Goal: Book appointment/travel/reservation

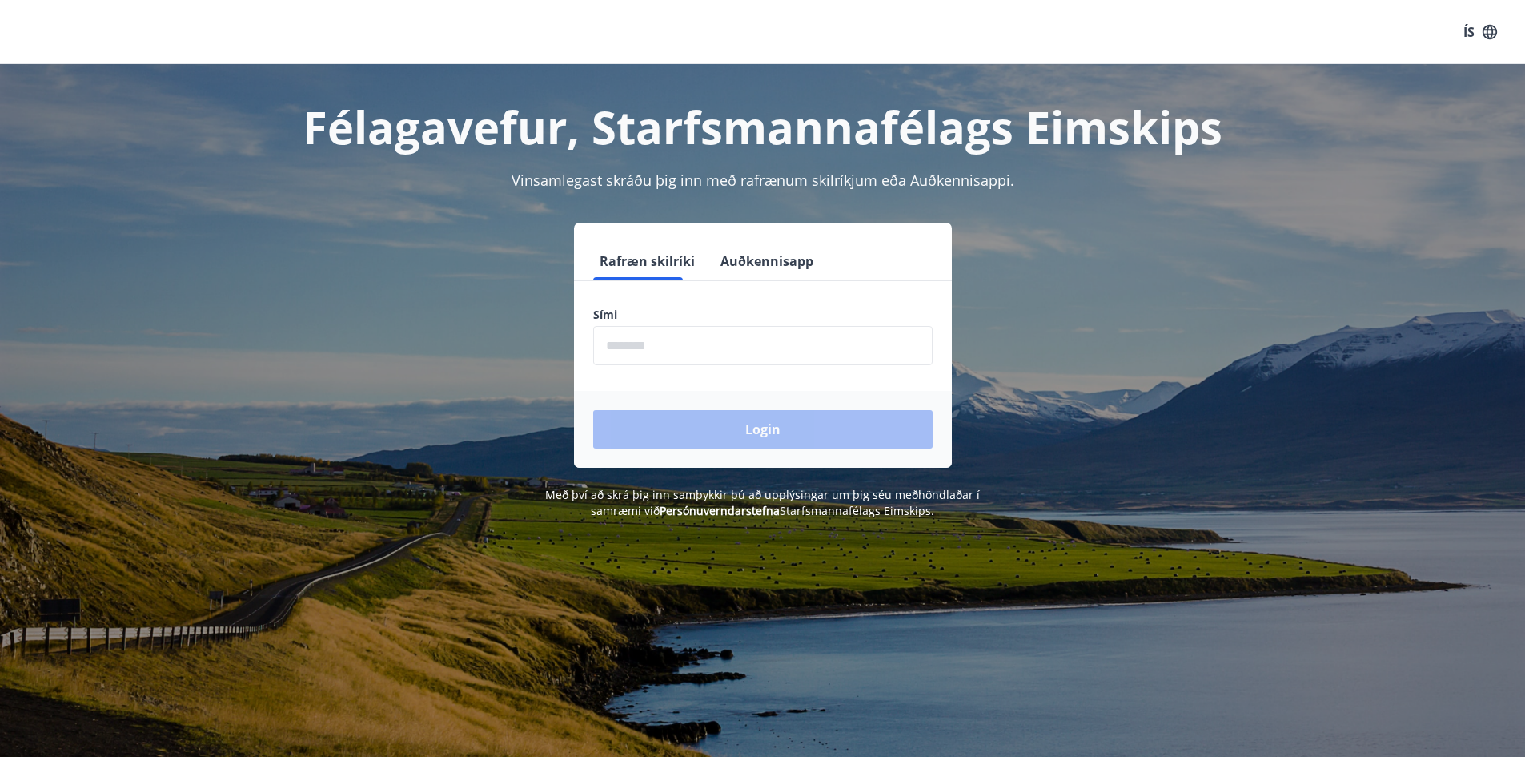
click at [646, 348] on input "phone" at bounding box center [763, 345] width 340 height 39
type input "********"
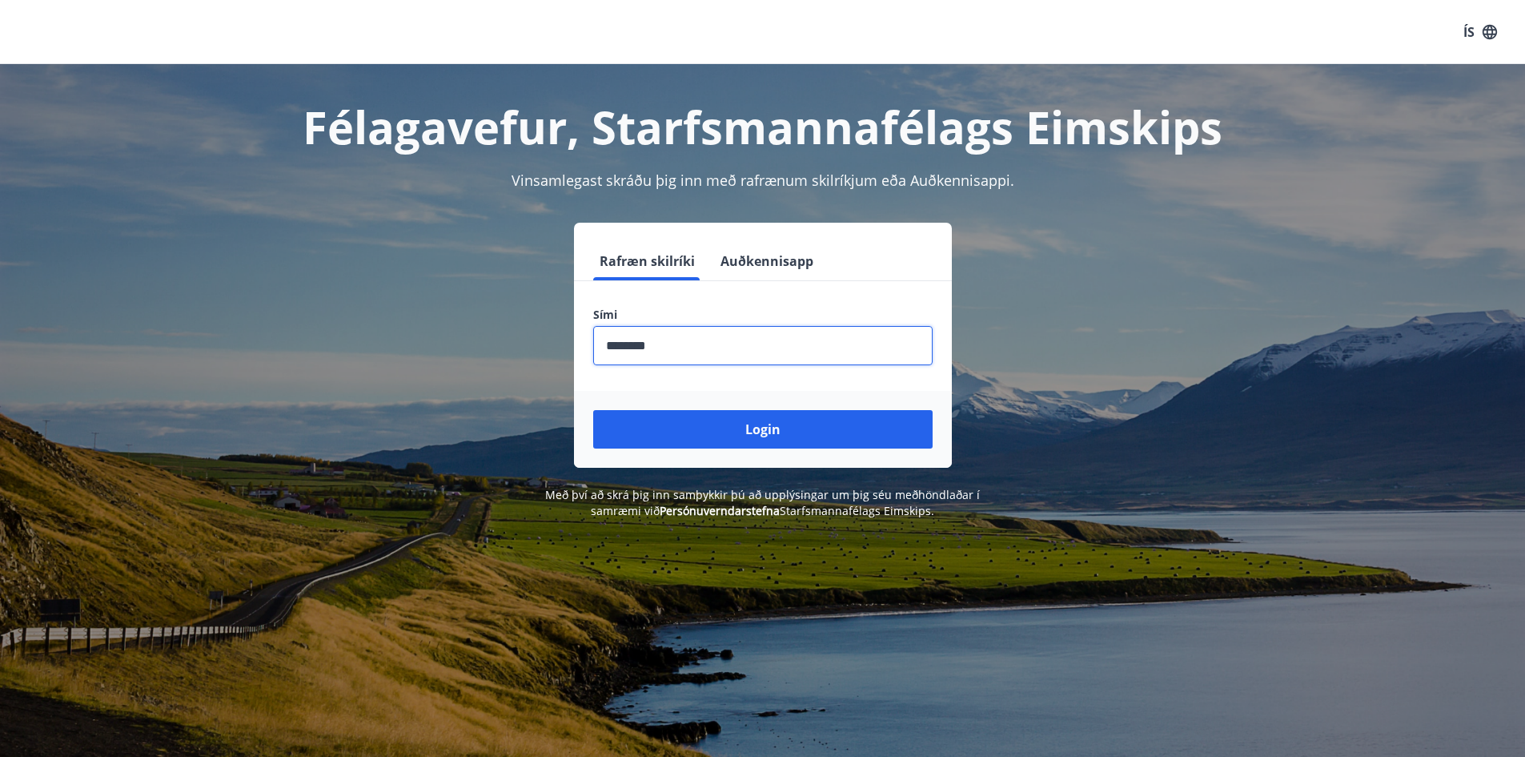
click at [593, 410] on button "Login" at bounding box center [763, 429] width 340 height 38
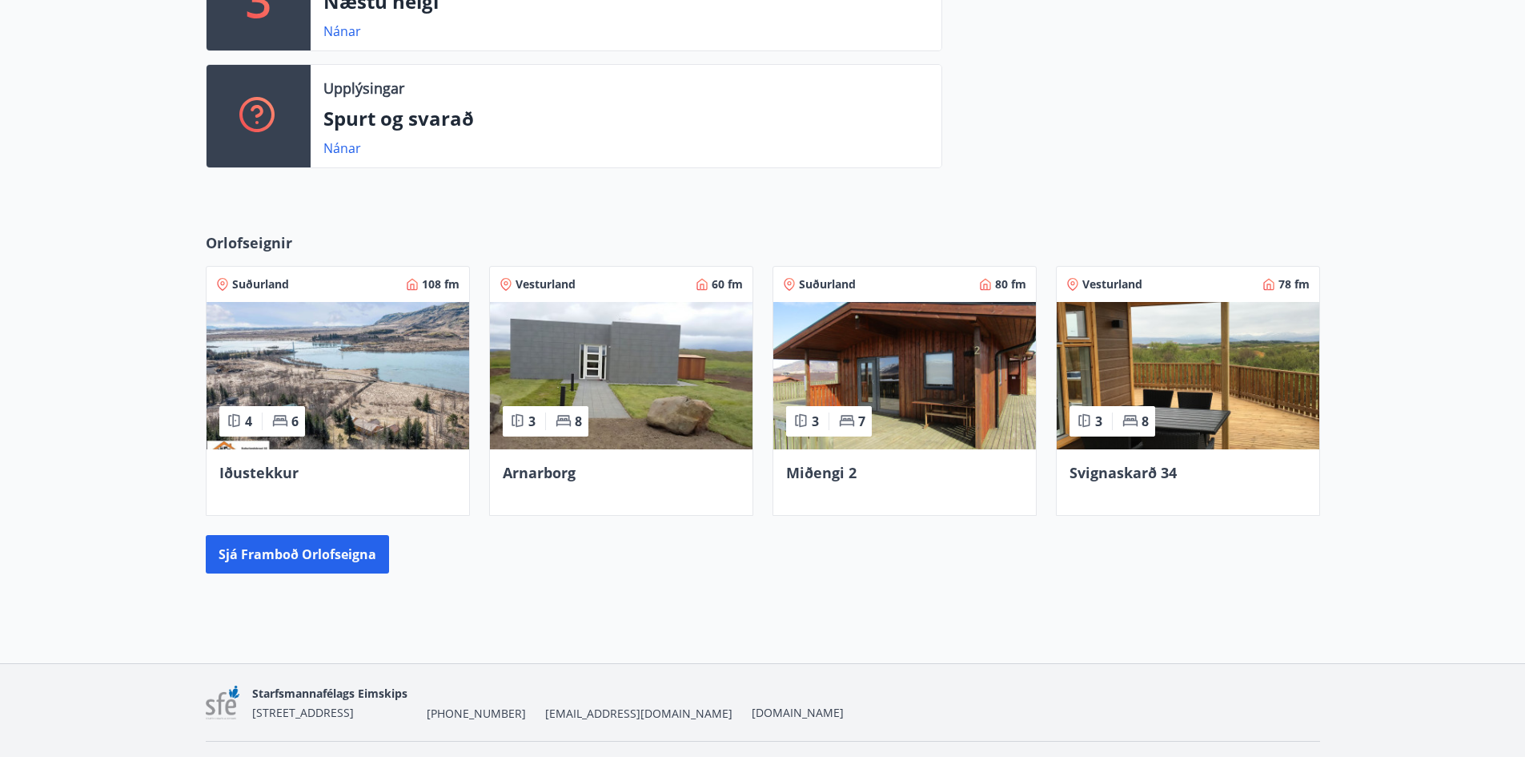
scroll to position [544, 0]
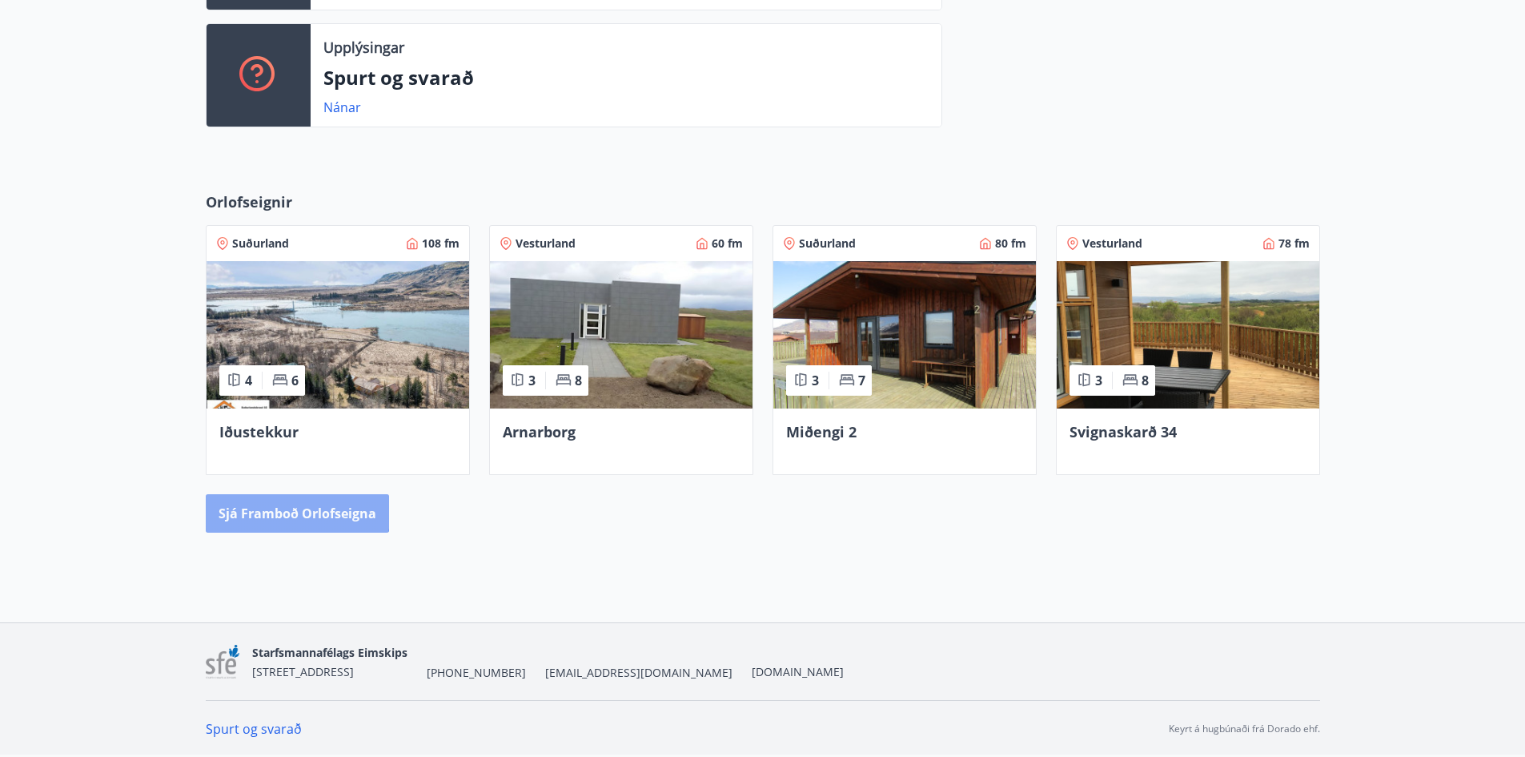
click at [295, 511] on button "Sjá framboð orlofseigna" at bounding box center [297, 513] width 183 height 38
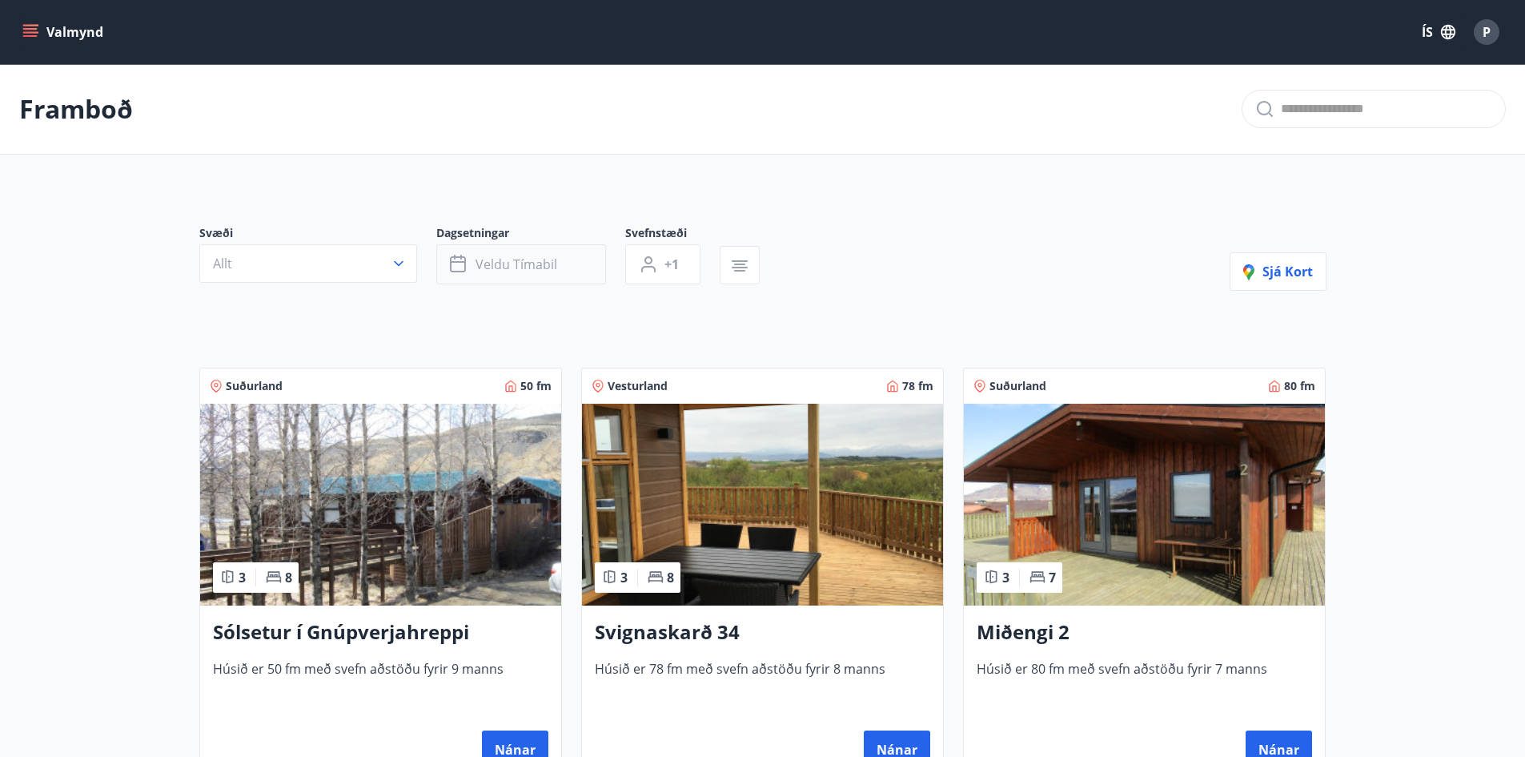
click at [564, 256] on button "Veldu tímabil" at bounding box center [521, 264] width 170 height 40
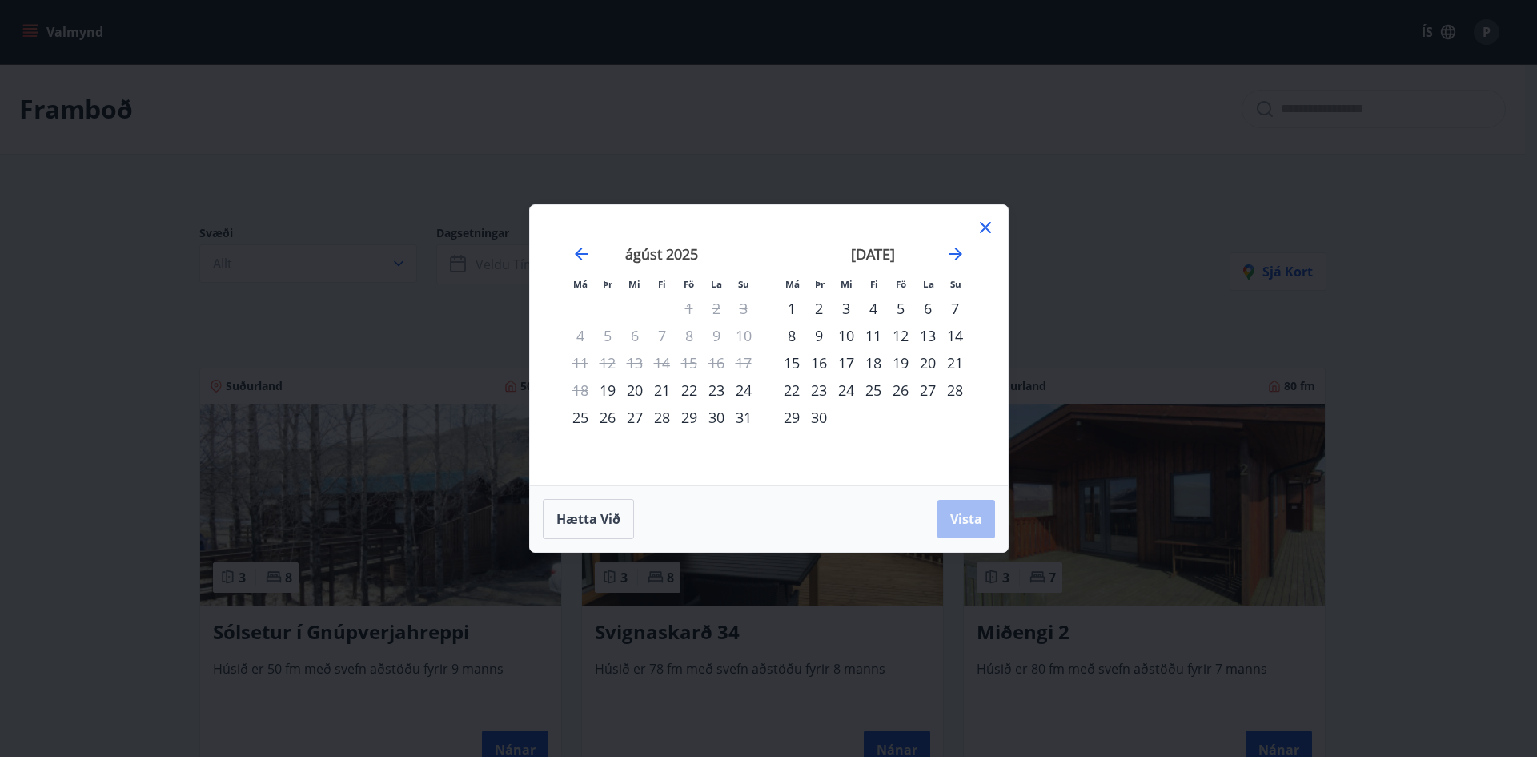
click at [846, 304] on div "3" at bounding box center [846, 308] width 27 height 27
click at [897, 303] on div "5" at bounding box center [900, 308] width 27 height 27
click at [958, 512] on span "Vista" at bounding box center [966, 519] width 32 height 18
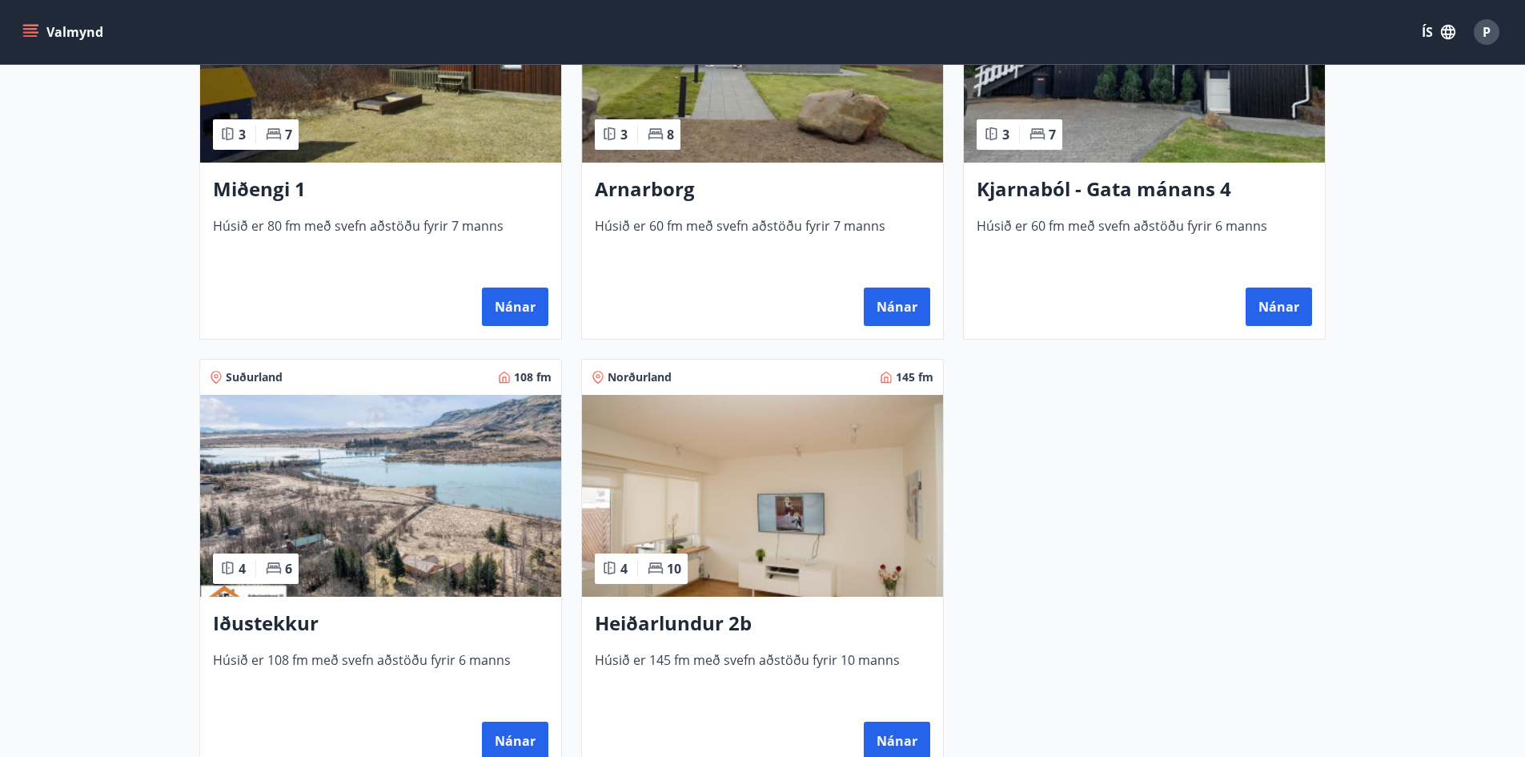
scroll to position [881, 0]
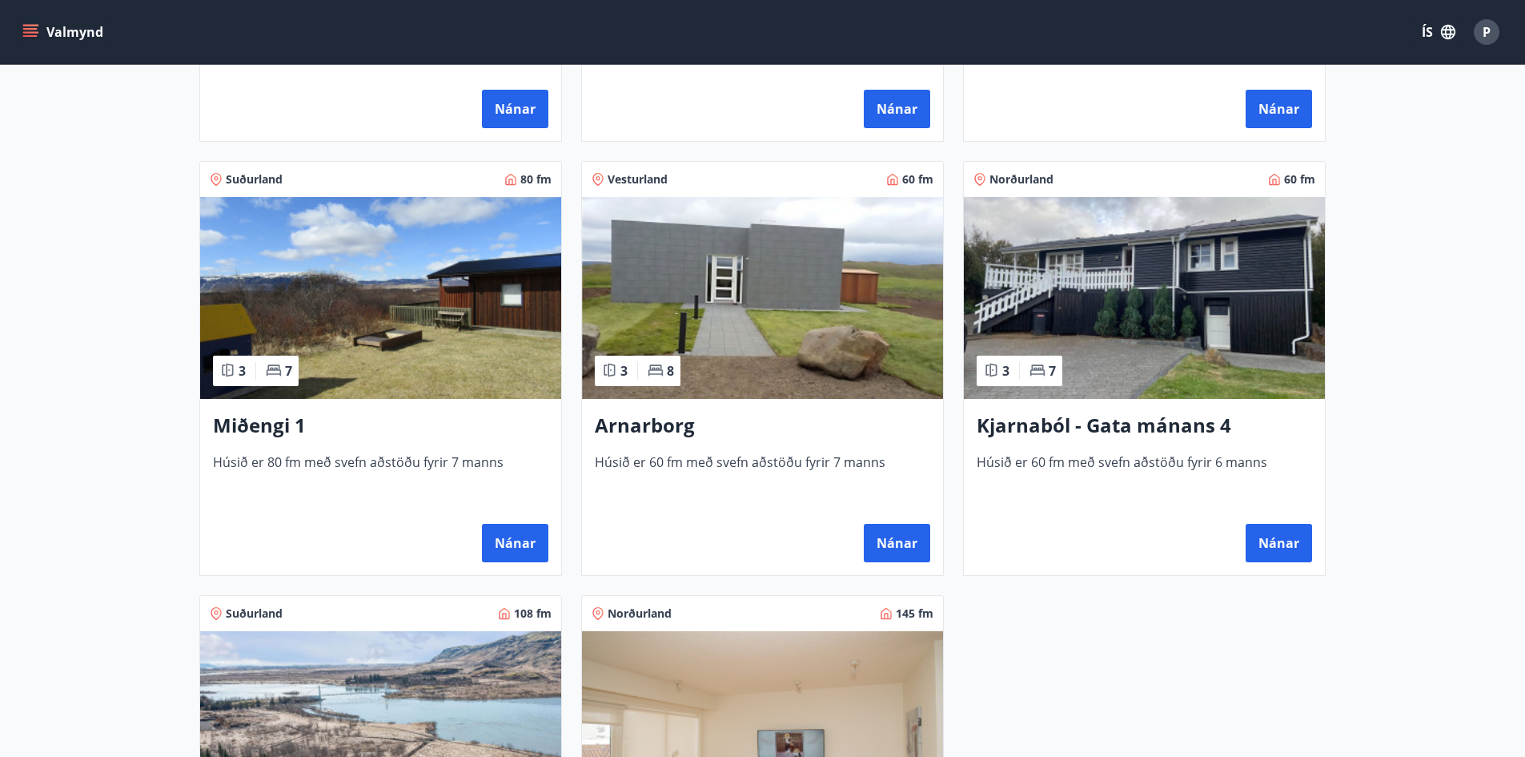
click at [1097, 340] on img at bounding box center [1144, 298] width 361 height 202
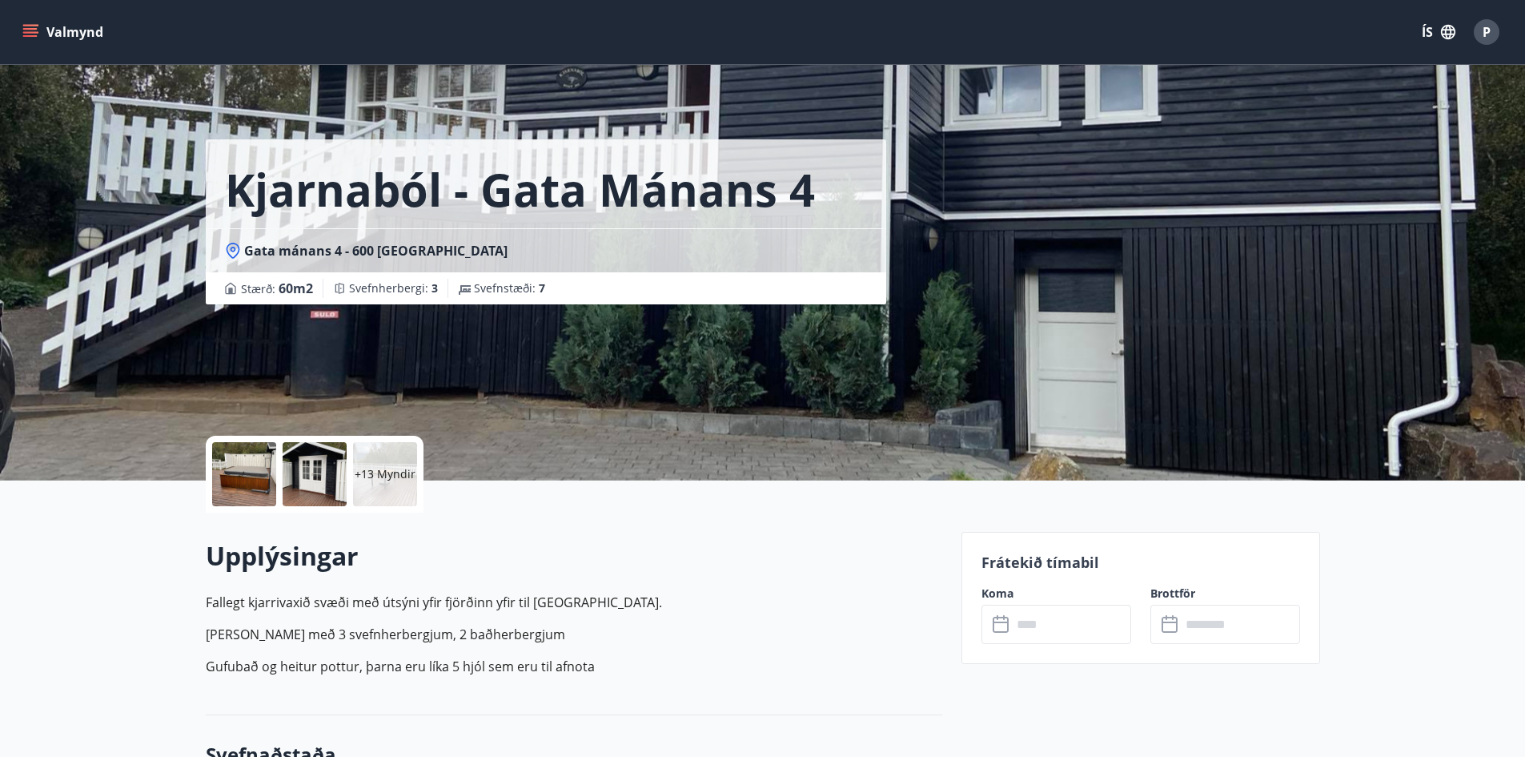
click at [39, 31] on button "Valmynd" at bounding box center [64, 32] width 90 height 29
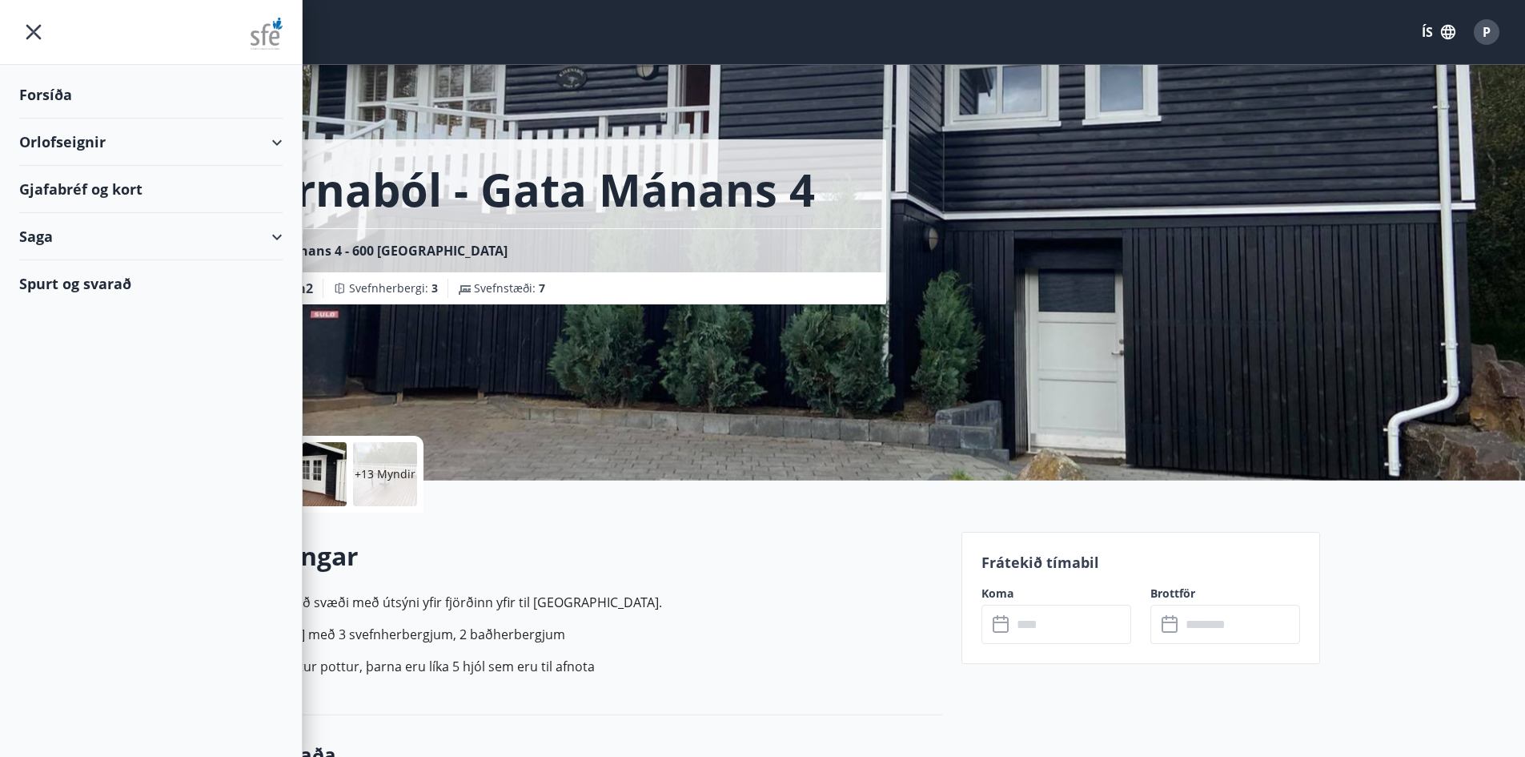
click at [58, 90] on div "Forsíða" at bounding box center [150, 94] width 263 height 47
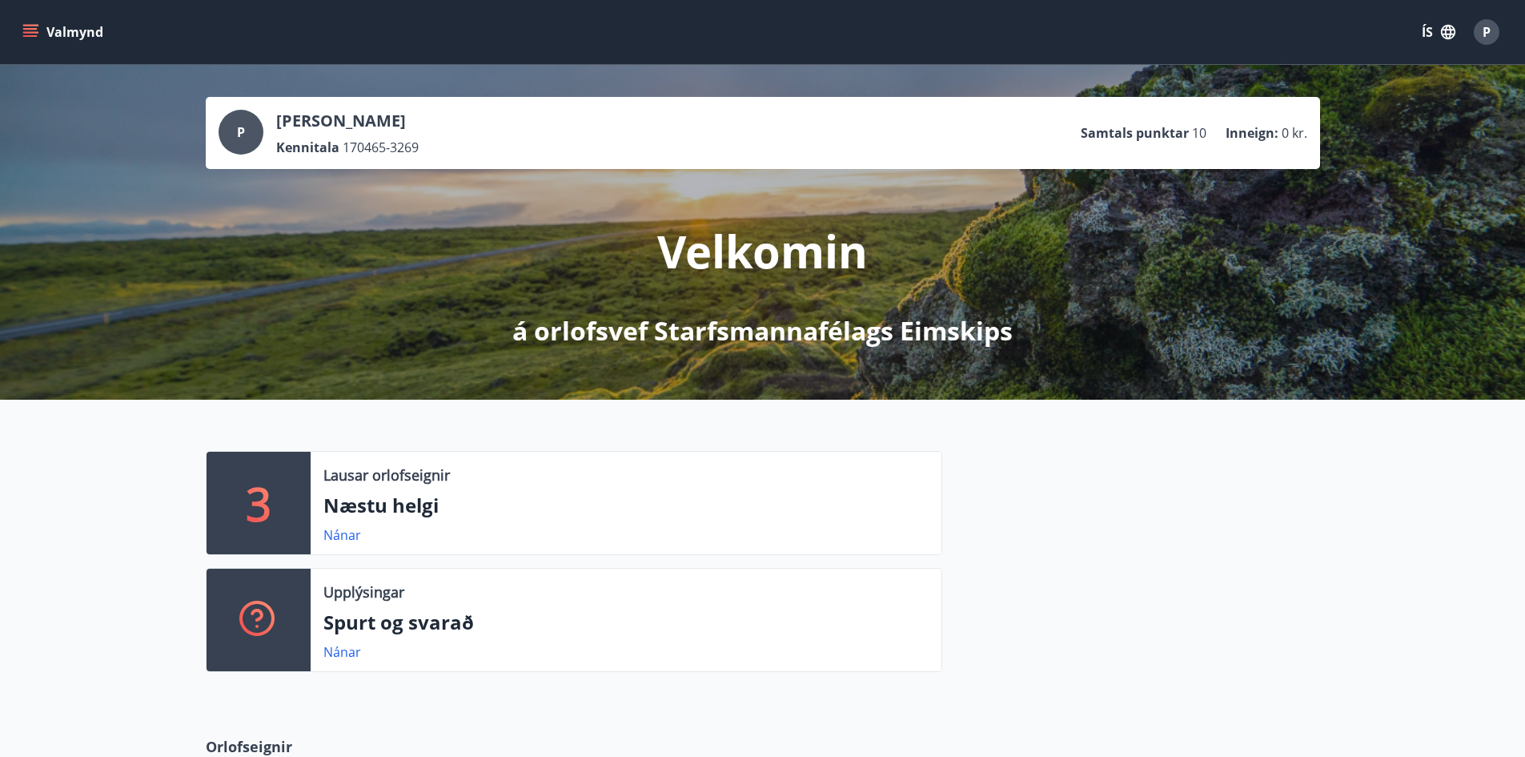
click at [29, 30] on icon "menu" at bounding box center [30, 32] width 16 height 16
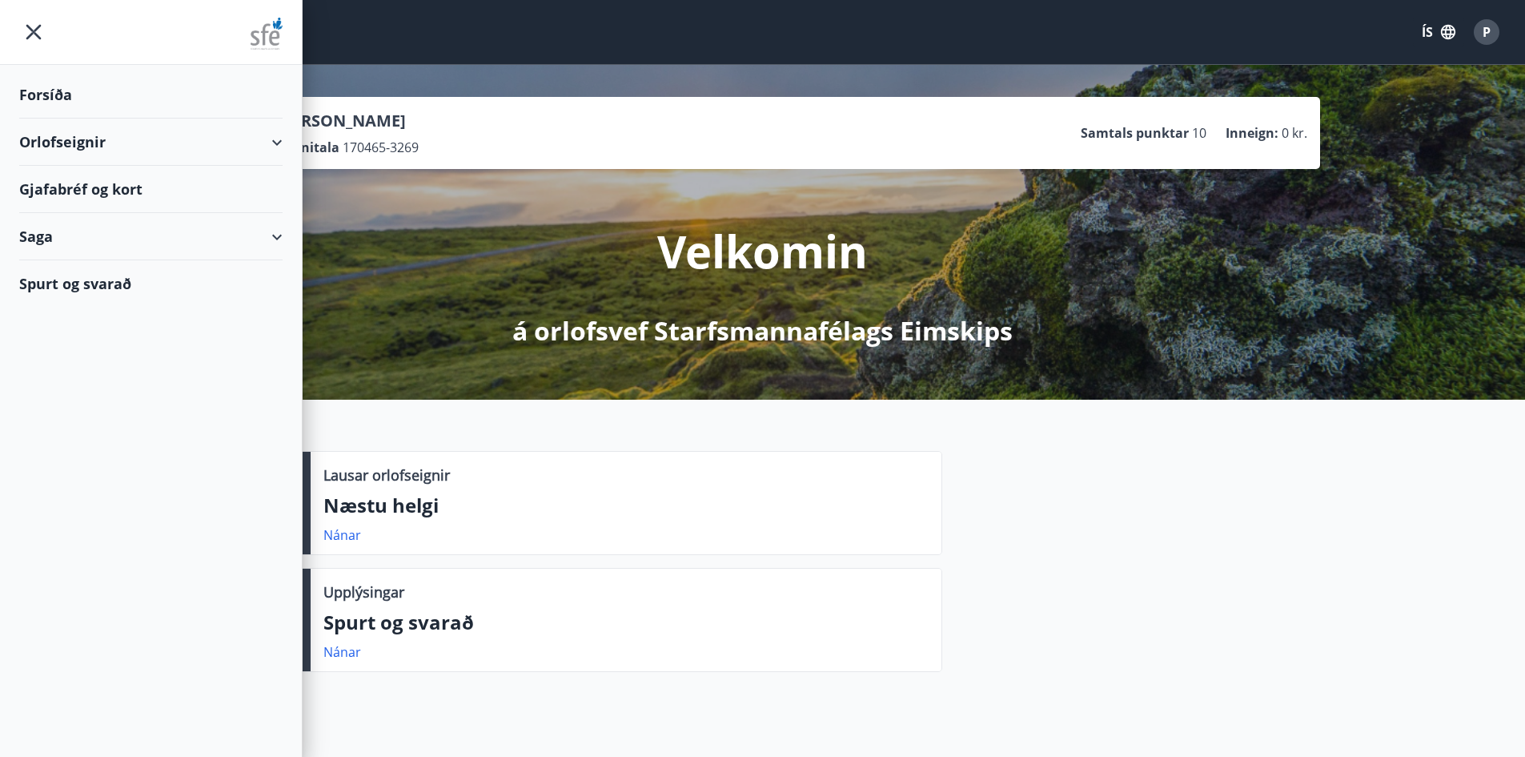
click at [73, 141] on div "Orlofseignir" at bounding box center [150, 142] width 263 height 47
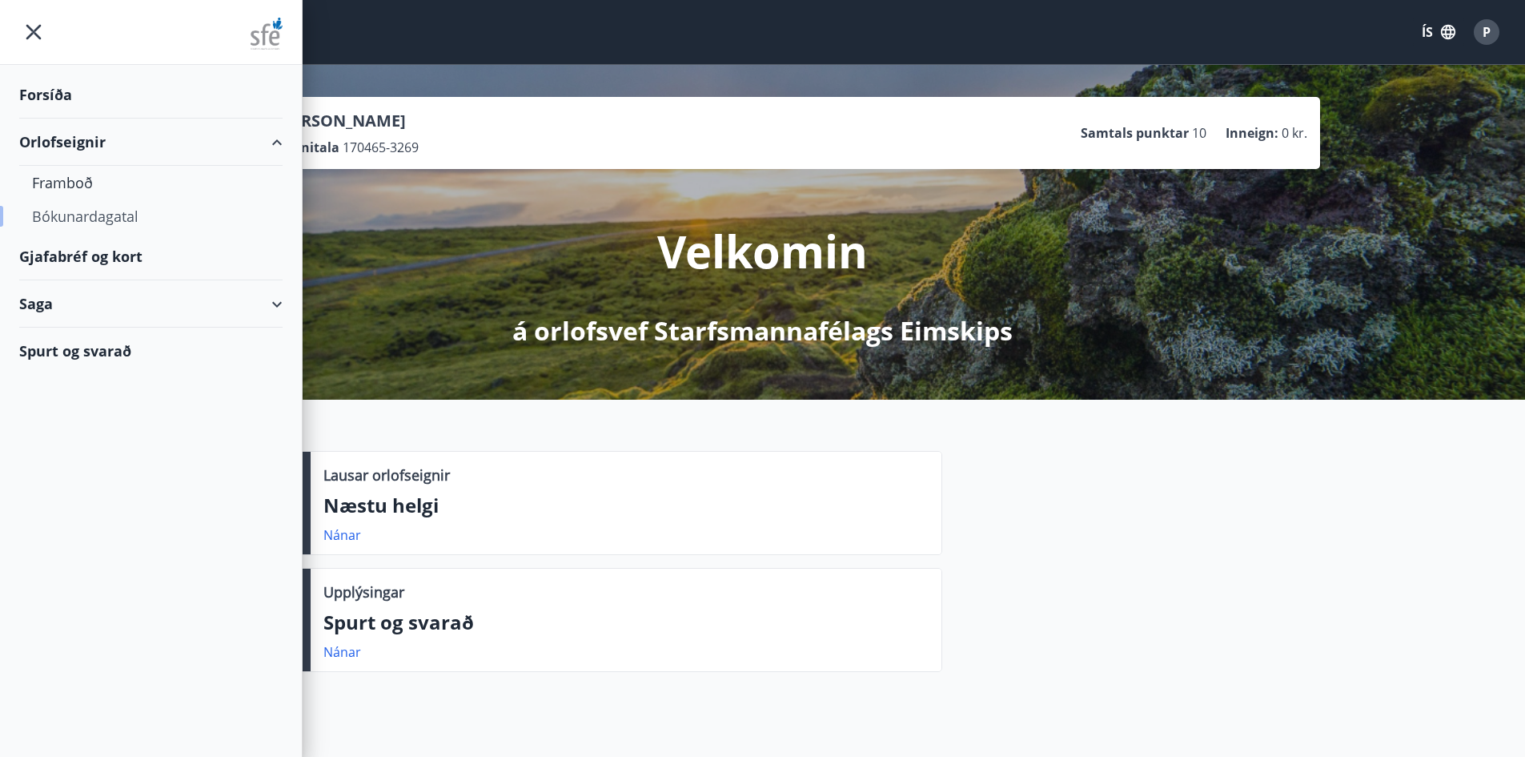
click at [84, 219] on div "Bókunardagatal" at bounding box center [151, 216] width 238 height 34
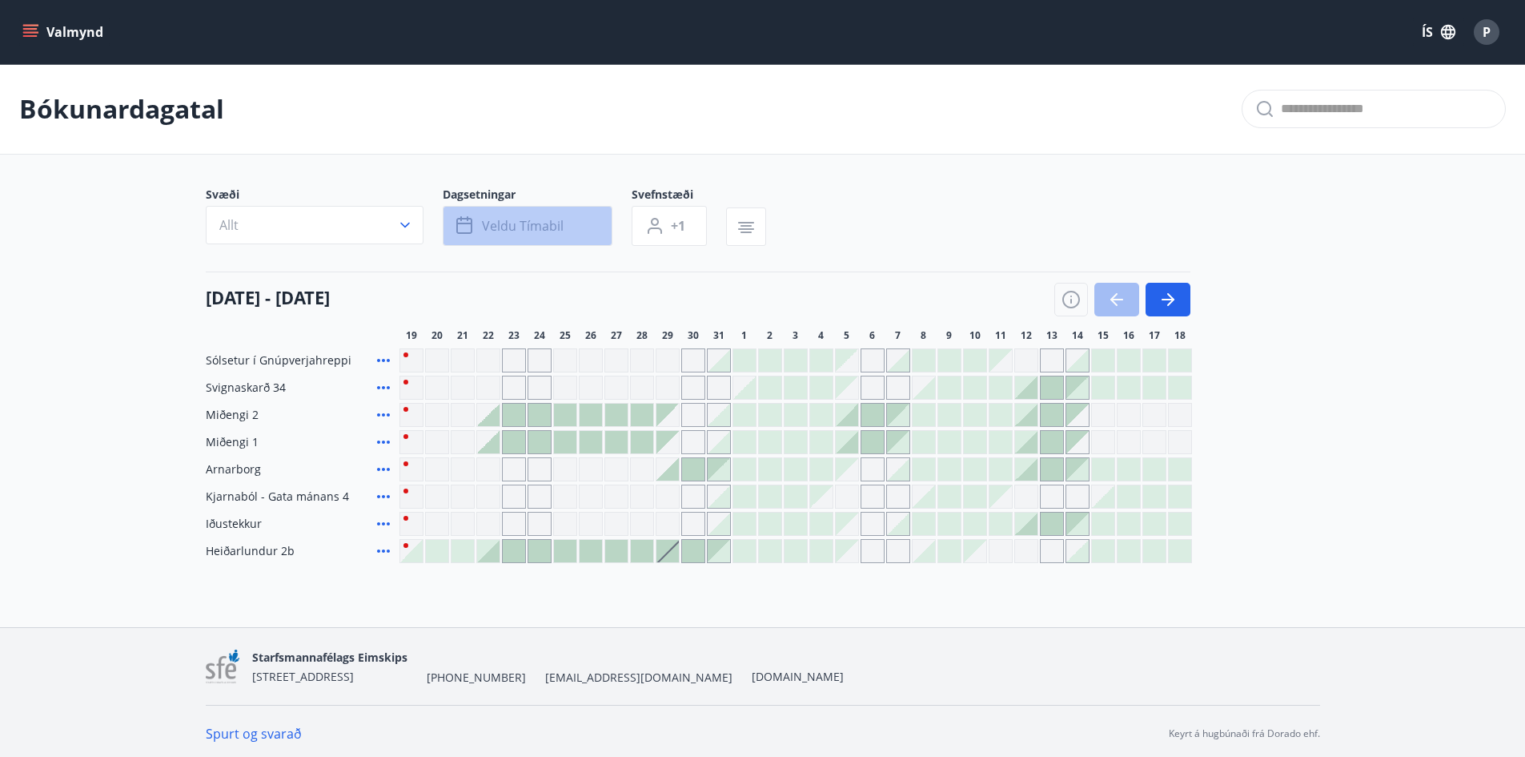
click at [469, 219] on icon "button" at bounding box center [464, 226] width 16 height 16
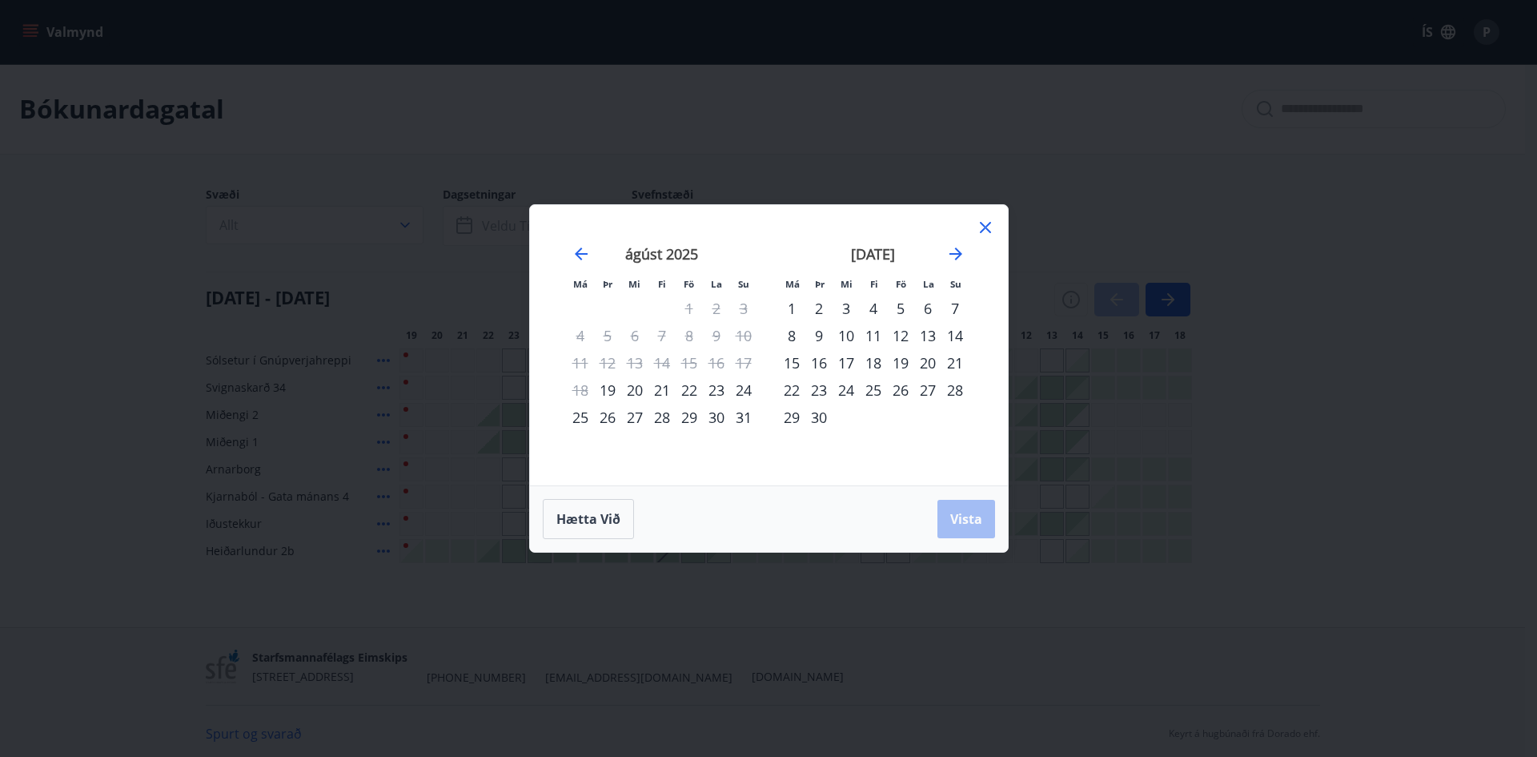
click at [792, 306] on div "1" at bounding box center [791, 308] width 27 height 27
click at [787, 336] on div "8" at bounding box center [791, 335] width 27 height 27
click at [961, 521] on span "Vista" at bounding box center [966, 519] width 32 height 18
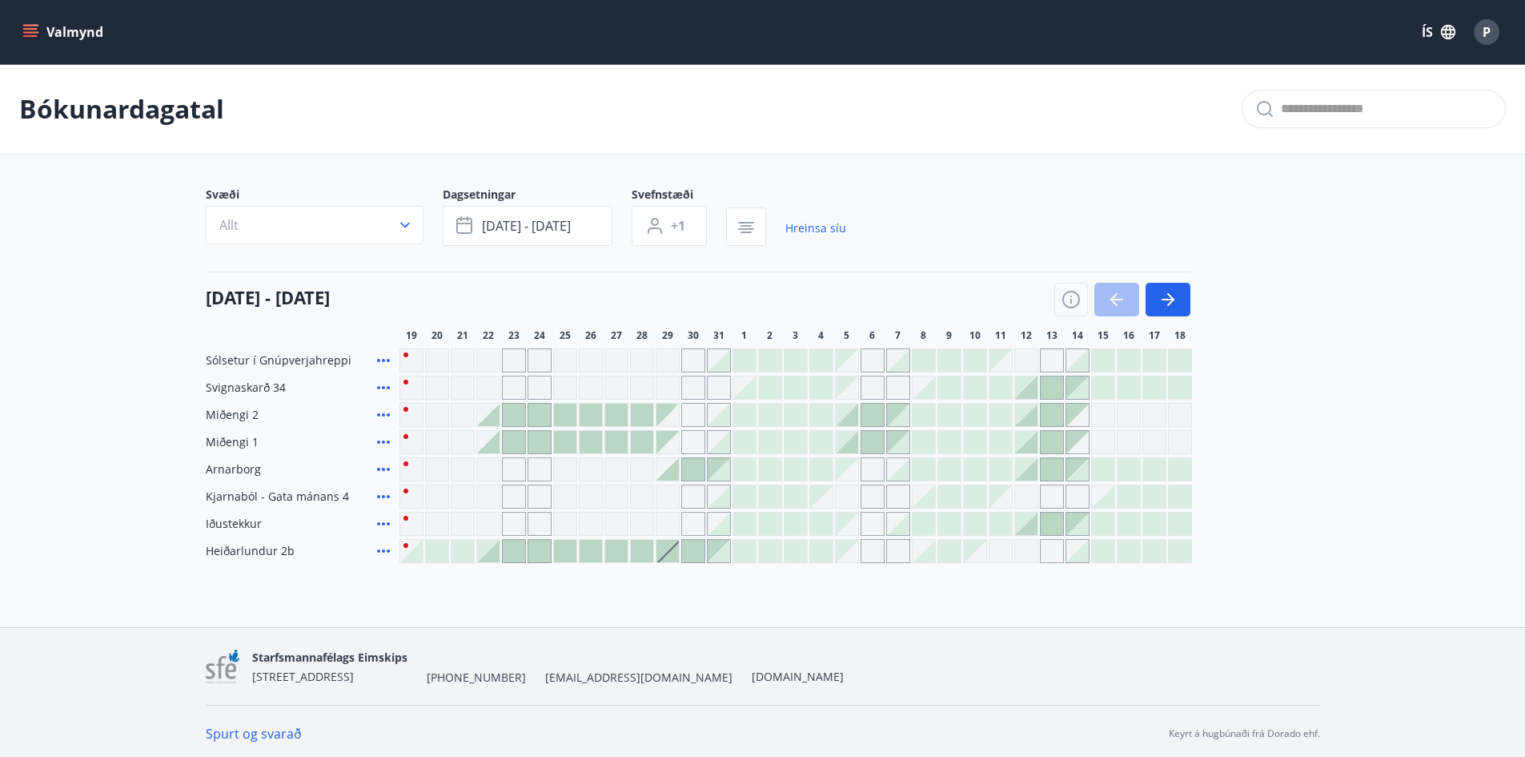
click at [802, 541] on div at bounding box center [796, 551] width 22 height 22
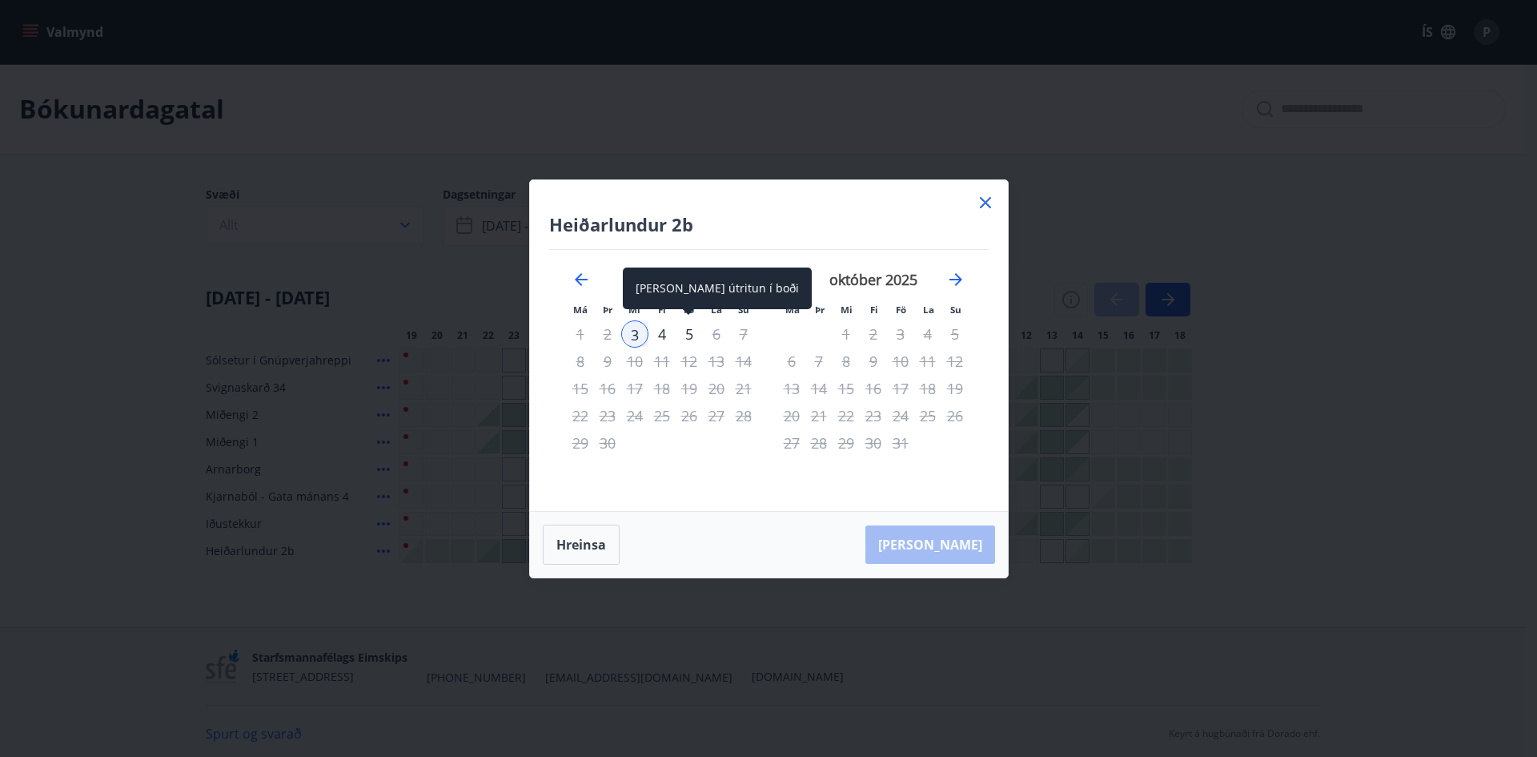
click at [690, 328] on div "5" at bounding box center [689, 333] width 27 height 27
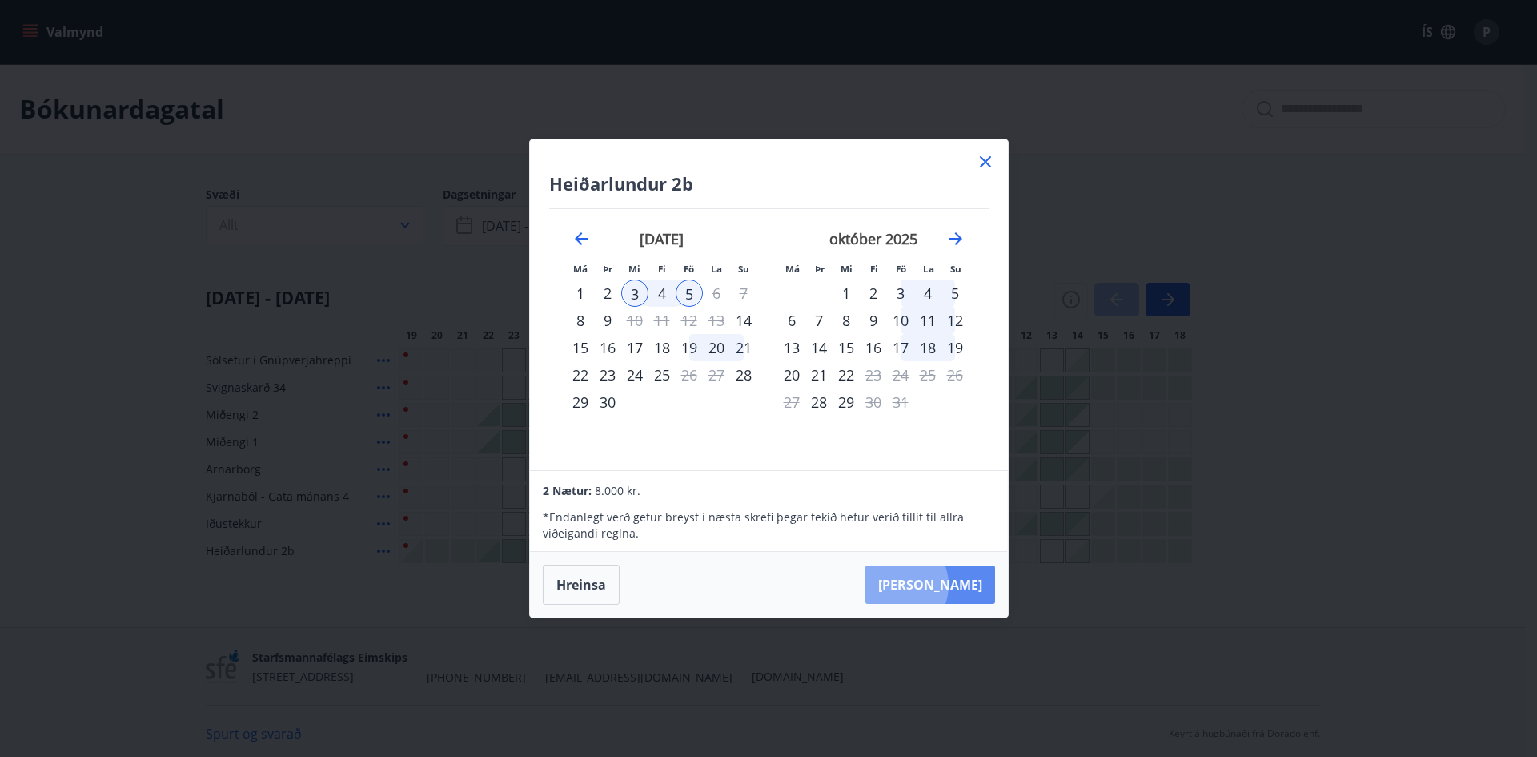
click at [942, 585] on button "[PERSON_NAME]" at bounding box center [931, 584] width 130 height 38
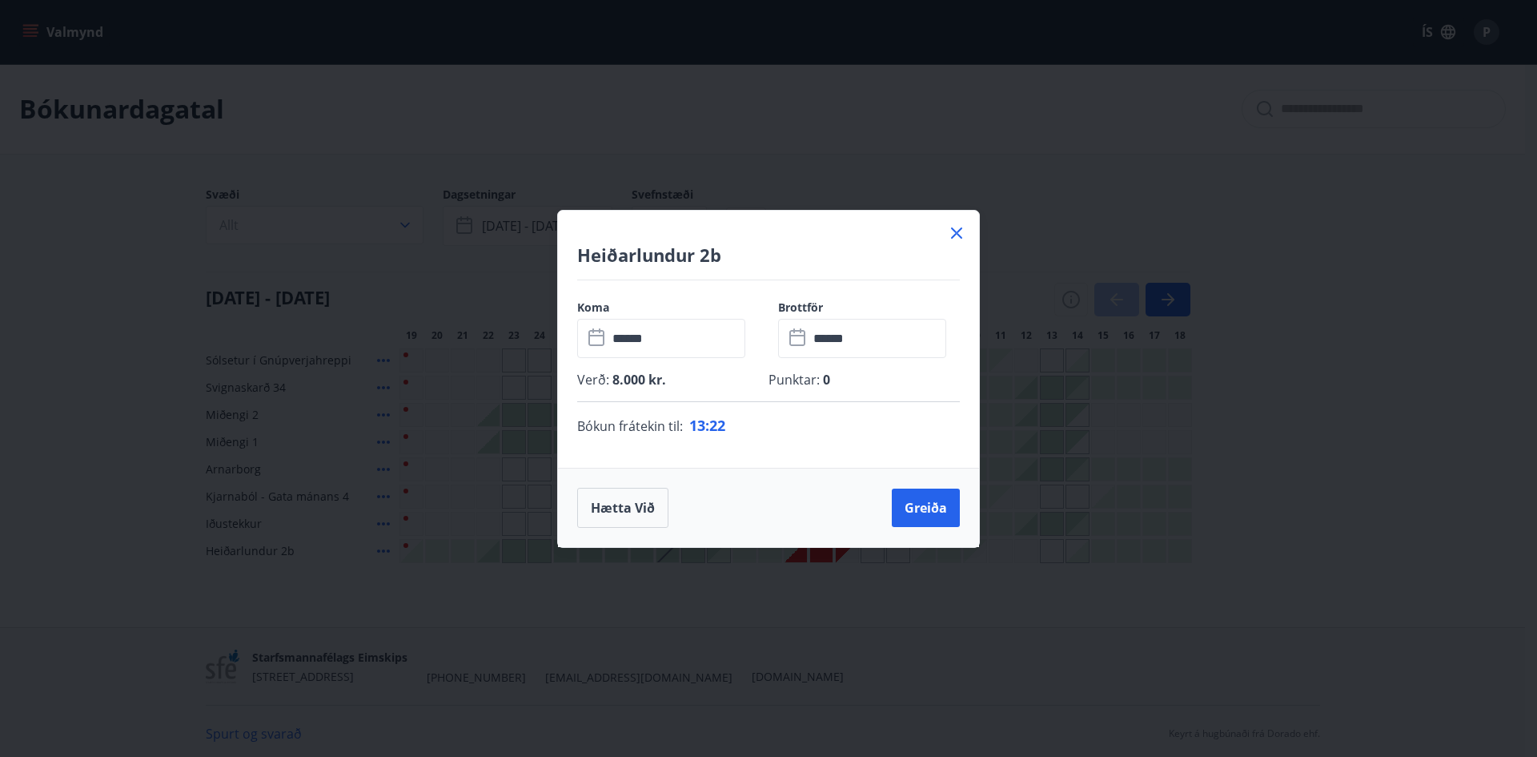
click at [958, 231] on icon at bounding box center [956, 232] width 11 height 11
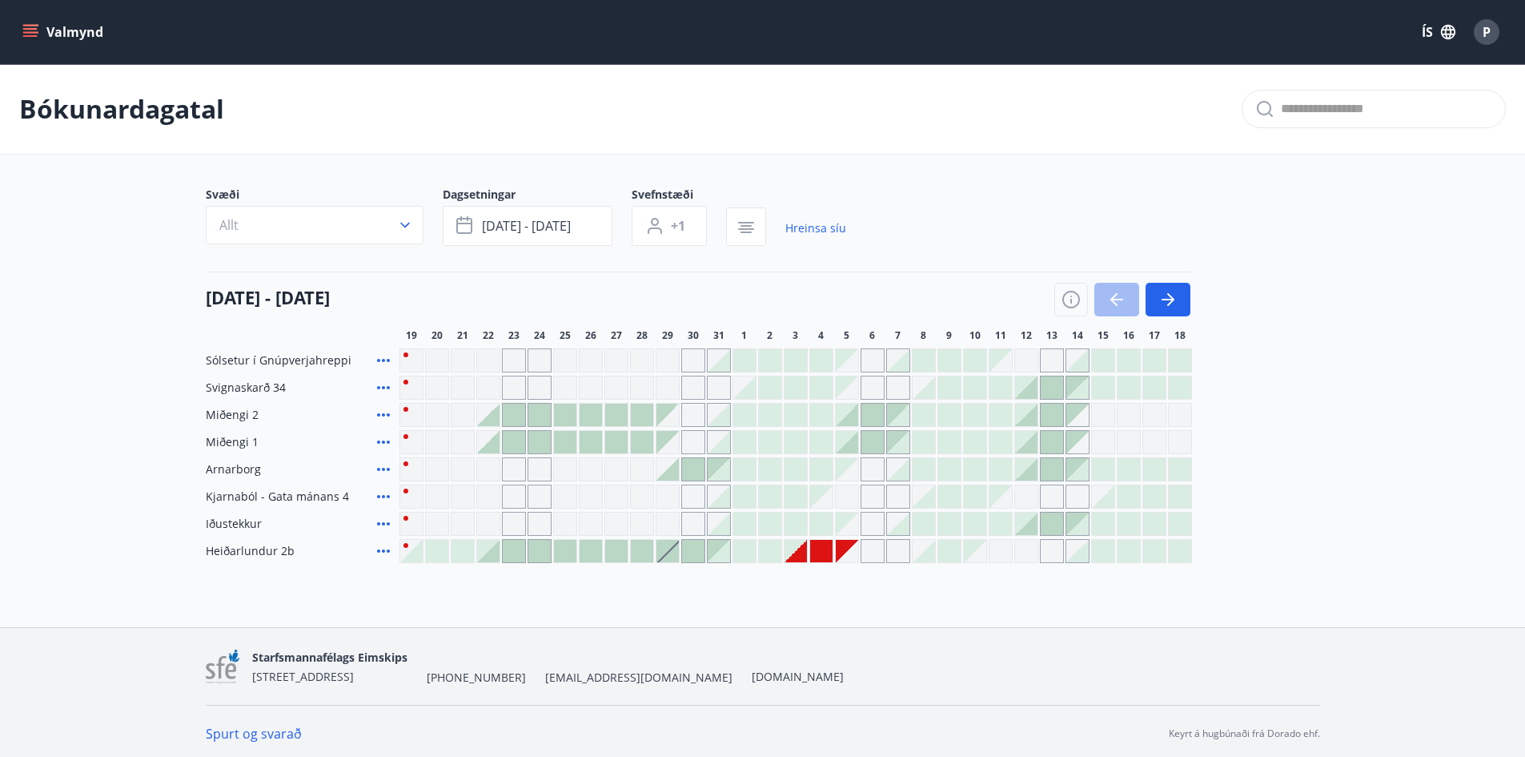
click at [790, 492] on div at bounding box center [796, 496] width 22 height 22
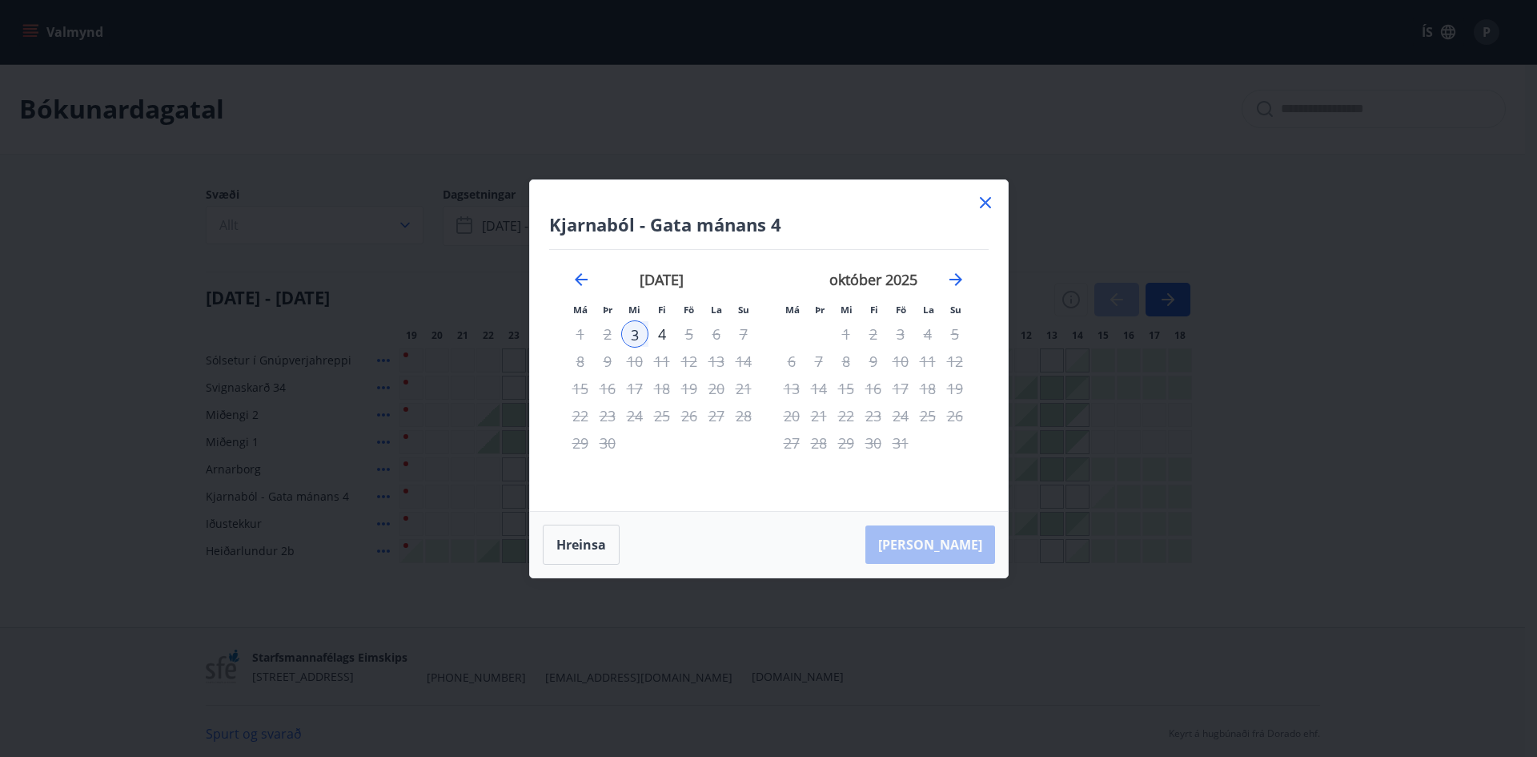
click at [687, 332] on div "5" at bounding box center [689, 333] width 27 height 27
click at [689, 336] on div "5" at bounding box center [689, 333] width 27 height 27
click at [662, 336] on div "4" at bounding box center [662, 333] width 27 height 27
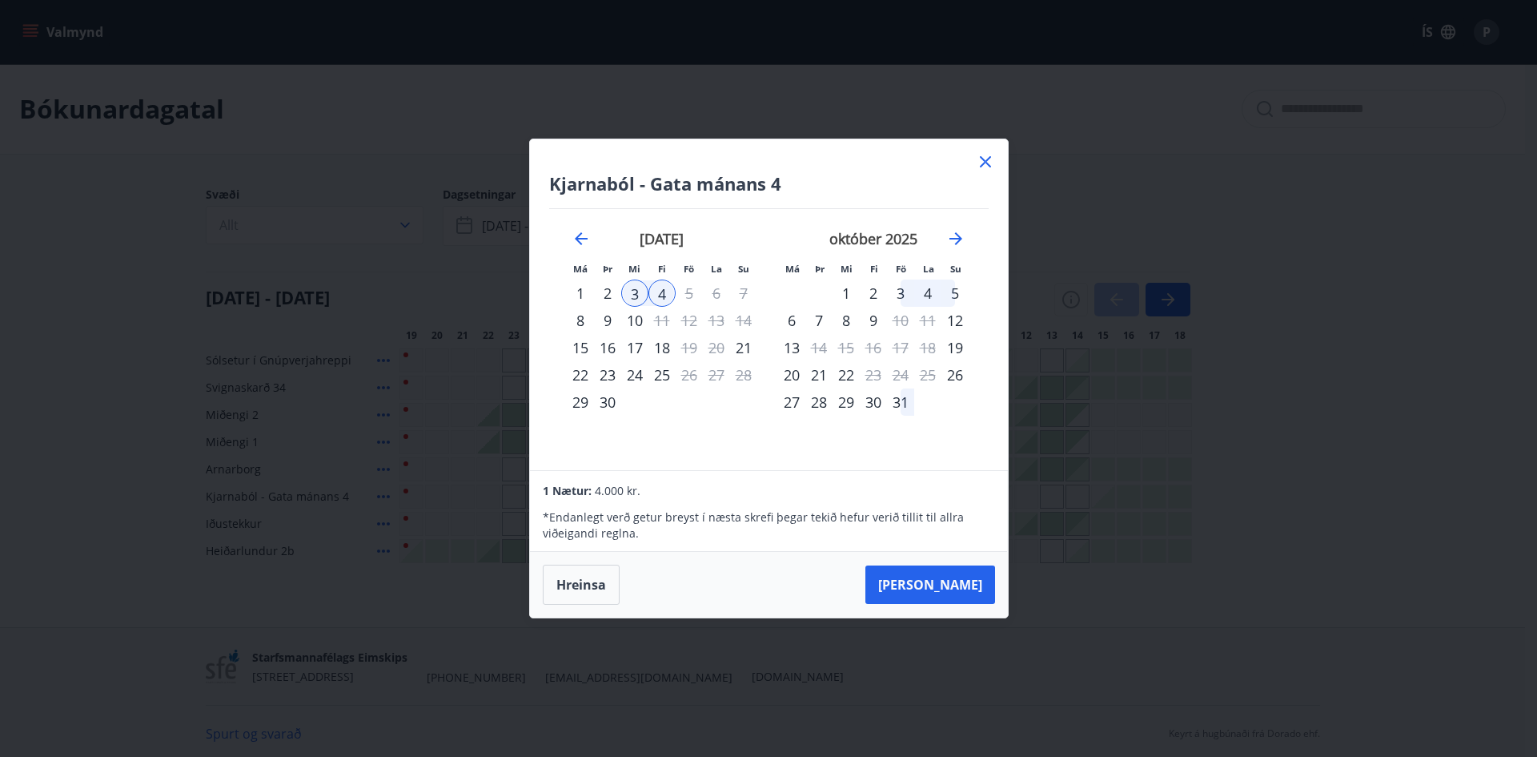
click at [689, 287] on div "5" at bounding box center [689, 292] width 27 height 27
click at [680, 291] on div "5" at bounding box center [689, 292] width 27 height 27
click at [683, 287] on div "5" at bounding box center [689, 292] width 27 height 27
click at [963, 581] on button "[PERSON_NAME]" at bounding box center [931, 584] width 130 height 38
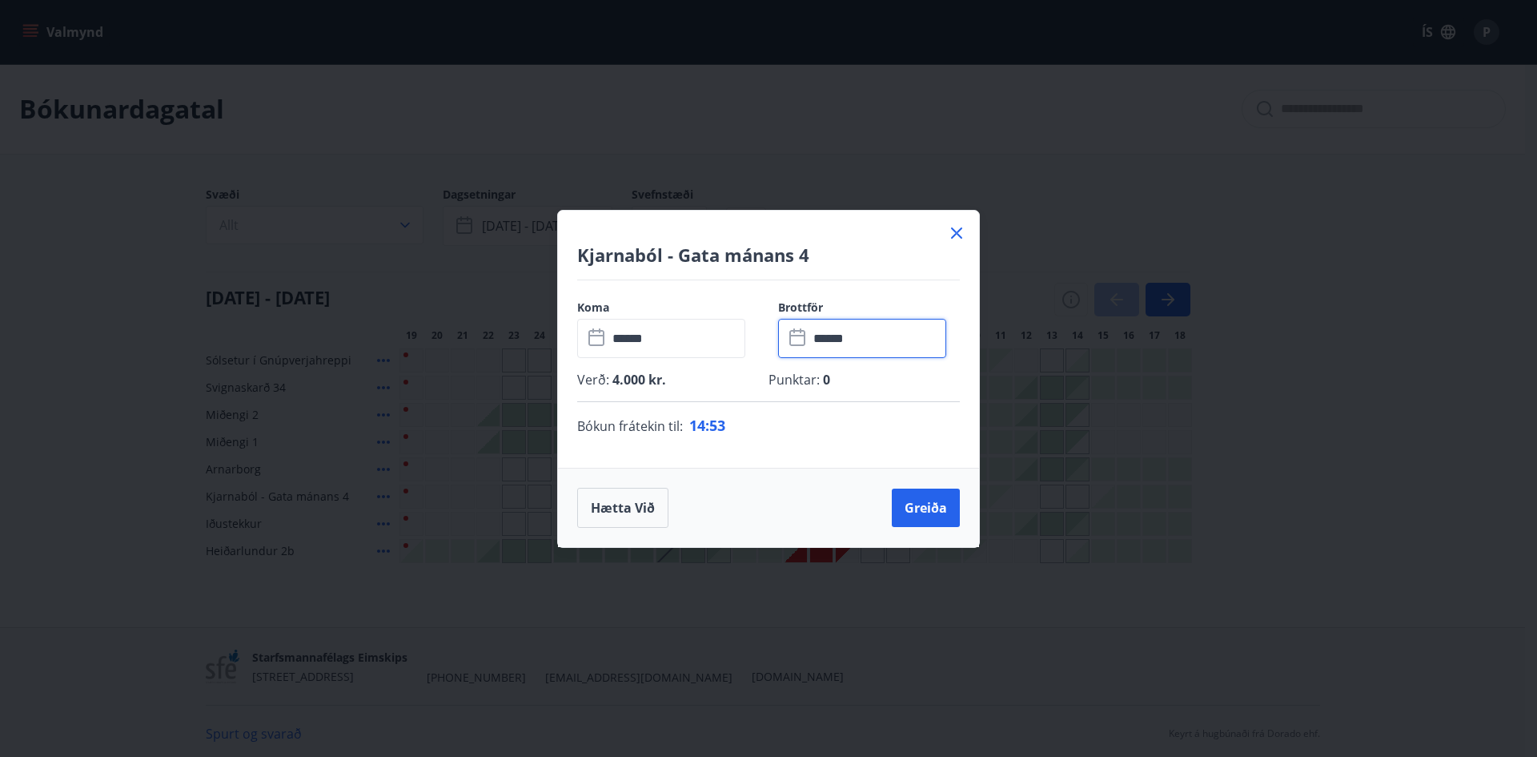
click at [842, 344] on input "******" at bounding box center [878, 338] width 138 height 39
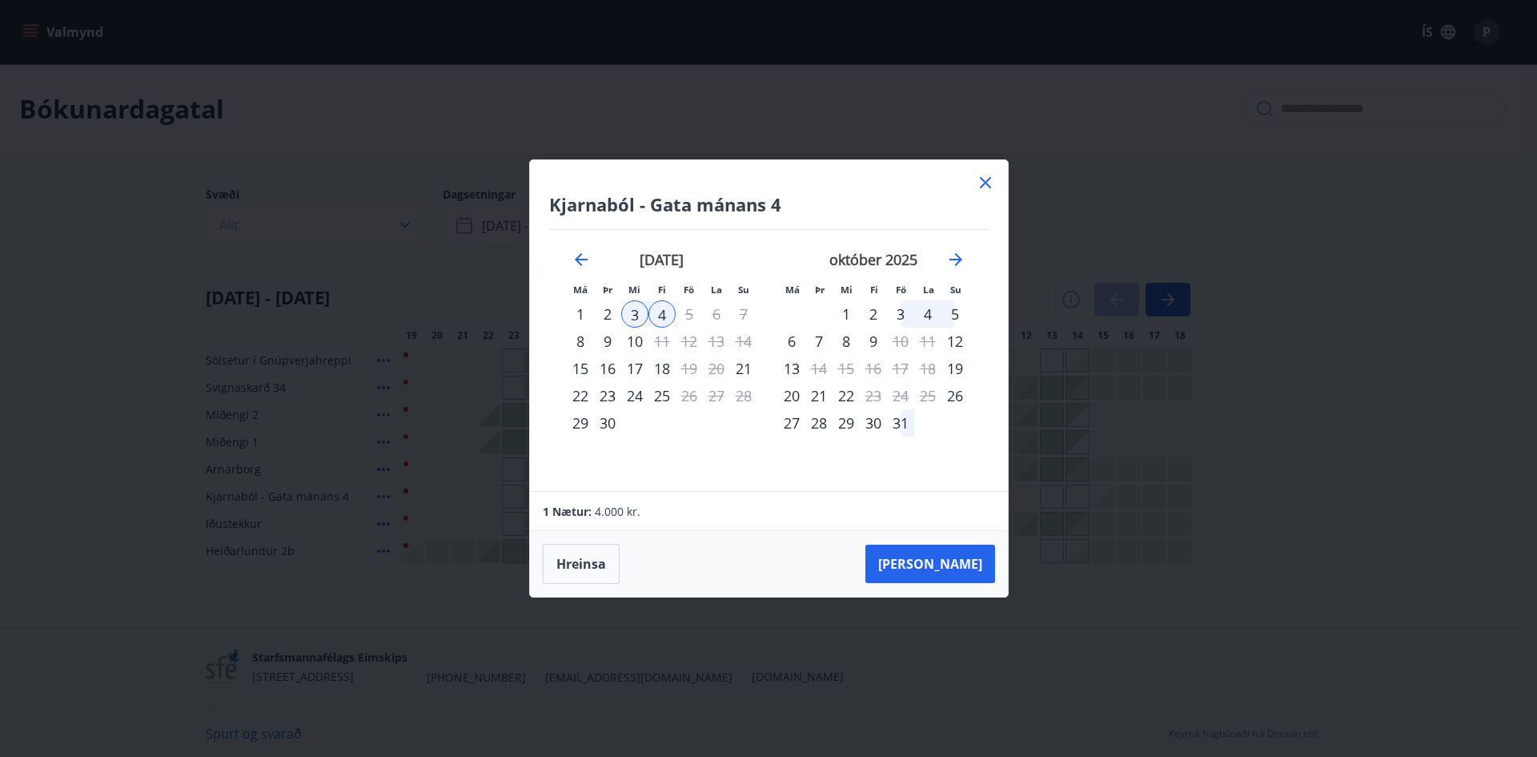
click at [689, 315] on div "5" at bounding box center [689, 313] width 27 height 27
click at [686, 313] on div "5" at bounding box center [689, 313] width 27 height 27
click at [715, 302] on div "6" at bounding box center [716, 313] width 27 height 27
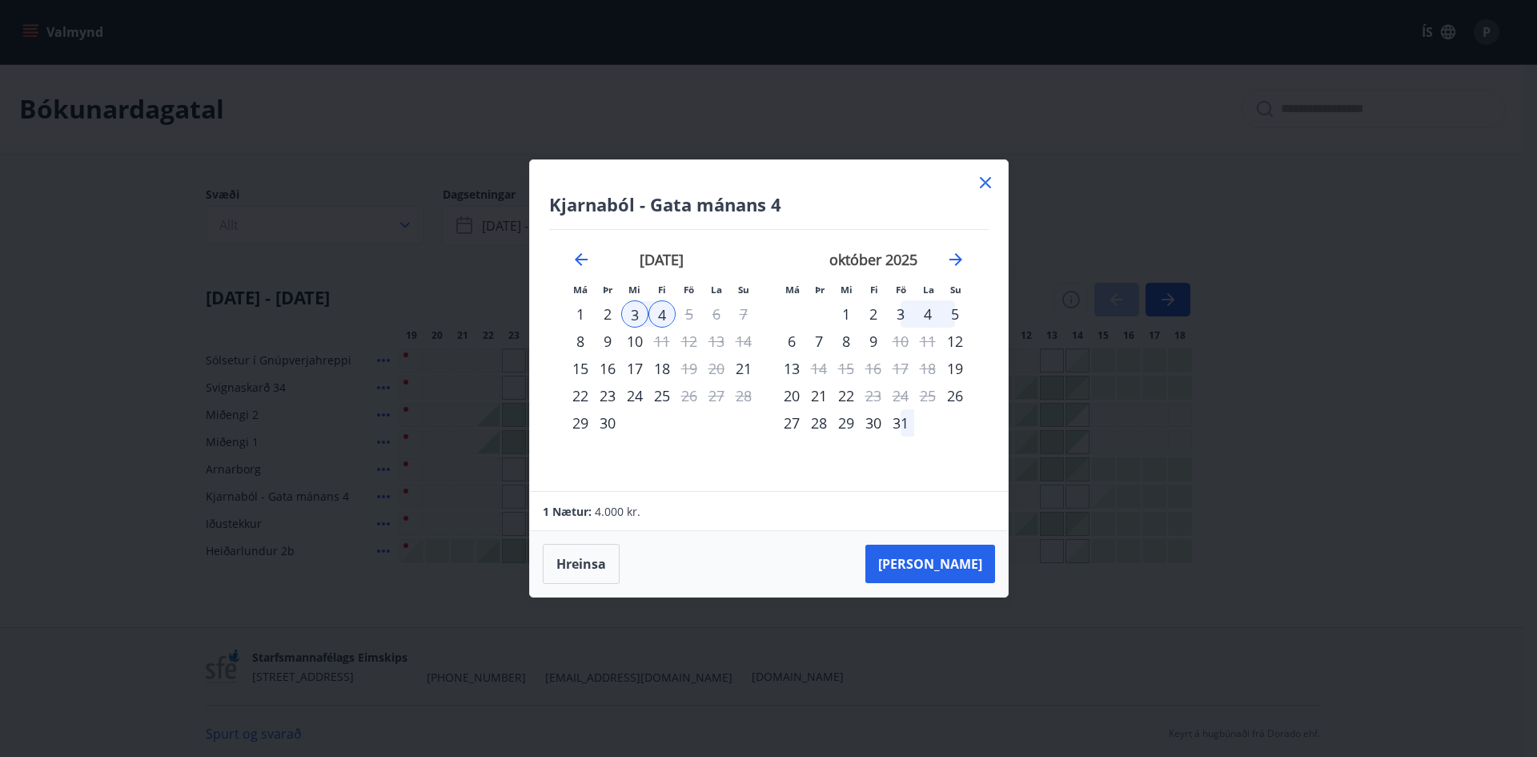
click at [726, 303] on div "6" at bounding box center [716, 313] width 27 height 27
click at [687, 305] on div "5" at bounding box center [689, 313] width 27 height 27
click at [689, 316] on div "5" at bounding box center [689, 313] width 27 height 27
click at [930, 311] on div "4" at bounding box center [927, 313] width 27 height 27
click at [927, 311] on div "4" at bounding box center [927, 313] width 27 height 27
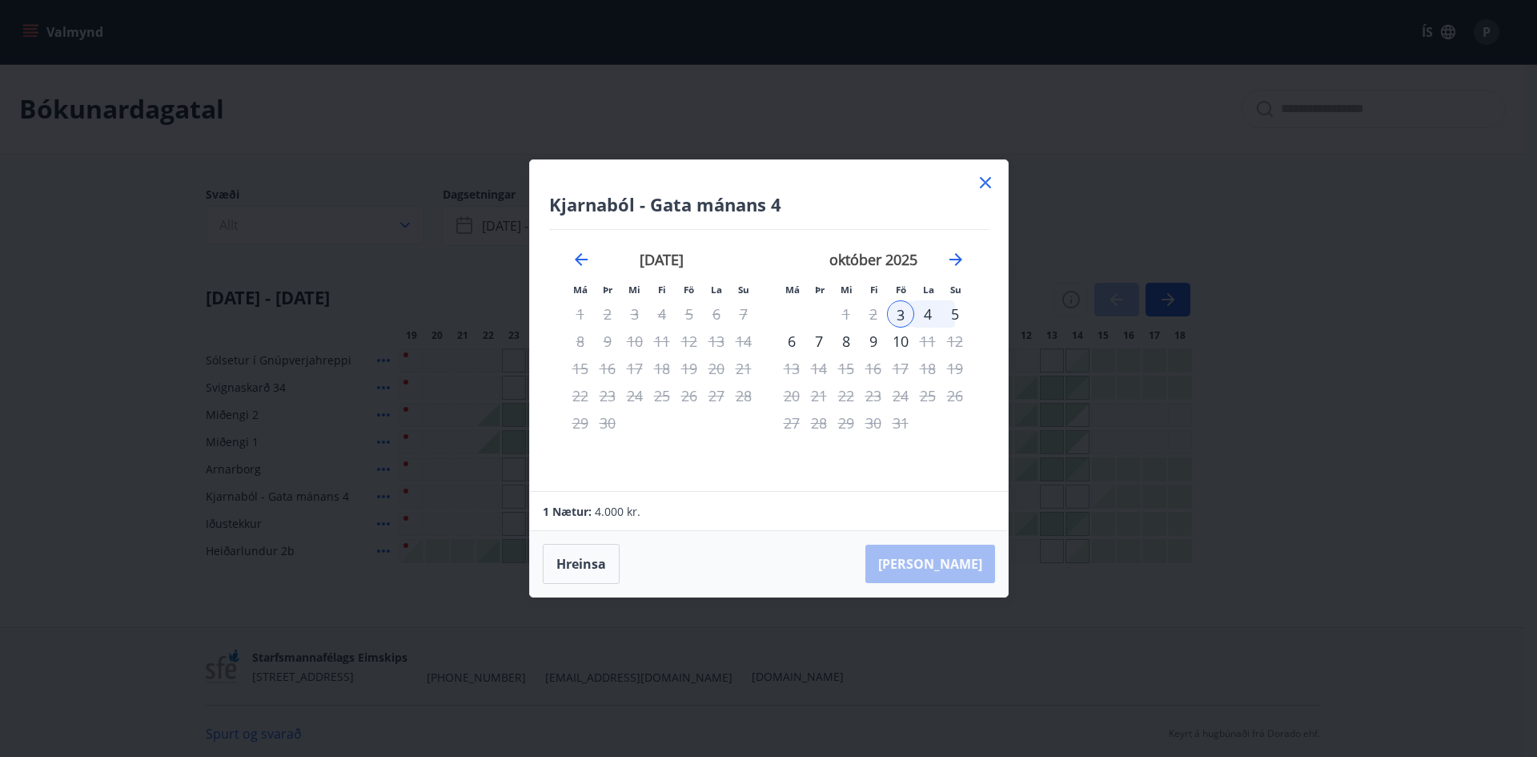
click at [897, 316] on div "3" at bounding box center [900, 313] width 27 height 27
click at [873, 318] on div "2" at bounding box center [873, 313] width 27 height 27
click at [873, 317] on div "2" at bounding box center [873, 313] width 27 height 27
click at [855, 317] on div "1" at bounding box center [846, 313] width 27 height 27
click at [745, 353] on div "14" at bounding box center [743, 341] width 27 height 27
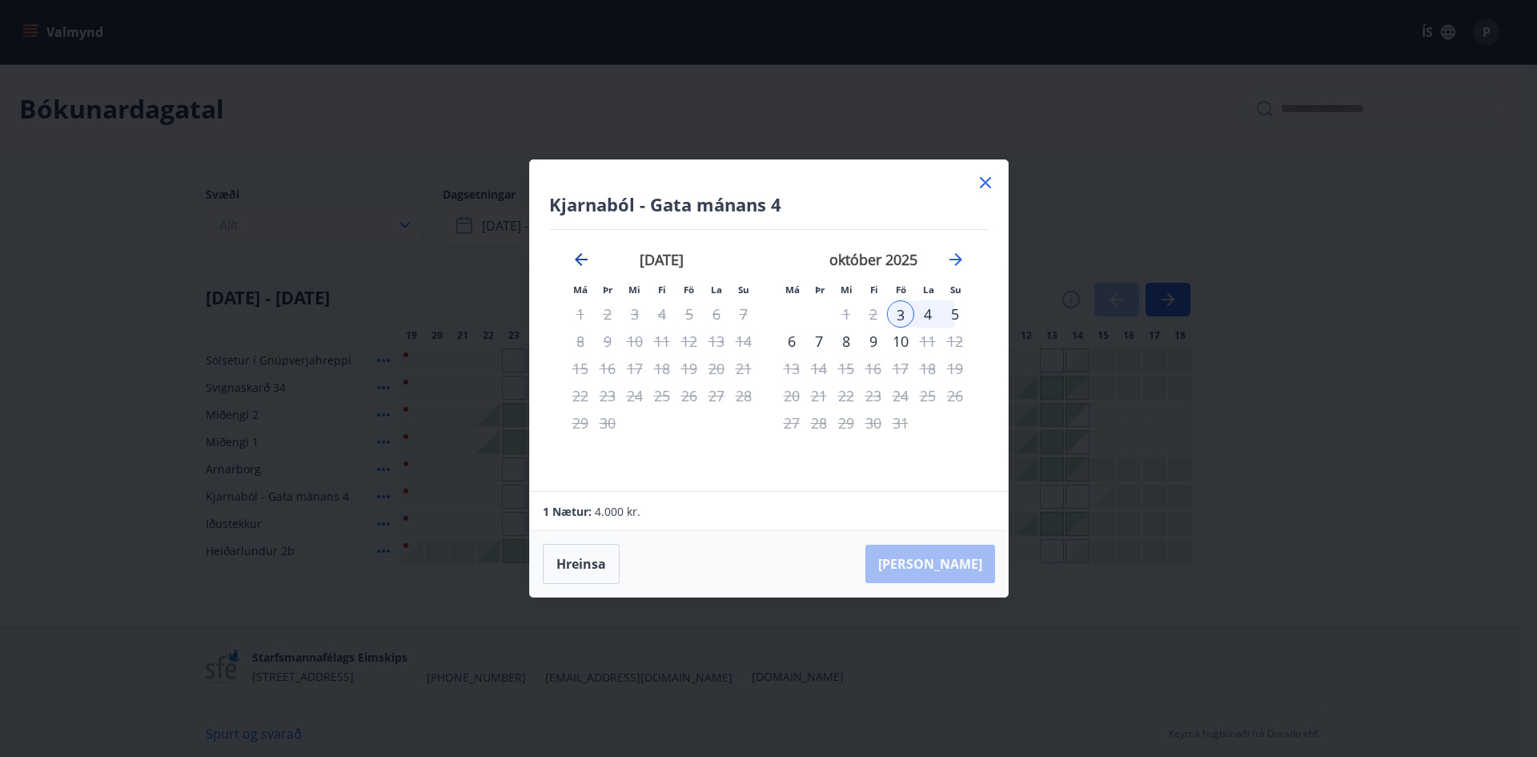
click at [577, 260] on icon "Move backward to switch to the previous month." at bounding box center [581, 259] width 13 height 13
click at [958, 255] on icon "Move forward to switch to the next month." at bounding box center [955, 259] width 19 height 19
click at [855, 263] on strong "[DATE]" at bounding box center [873, 259] width 44 height 19
click at [985, 181] on icon at bounding box center [985, 182] width 19 height 19
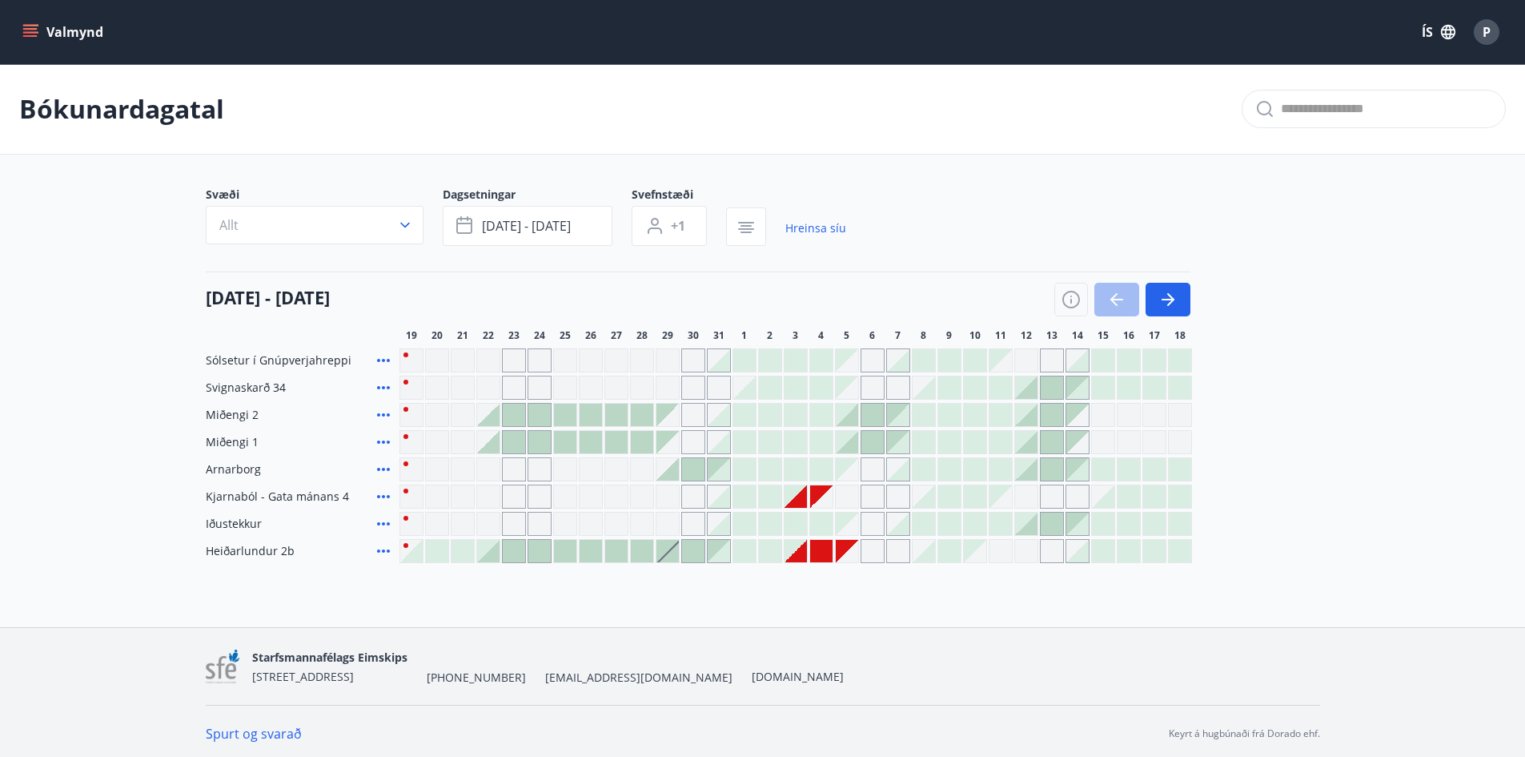
click at [802, 498] on div "Gráir dagar eru ekki bókanlegir" at bounding box center [796, 496] width 22 height 22
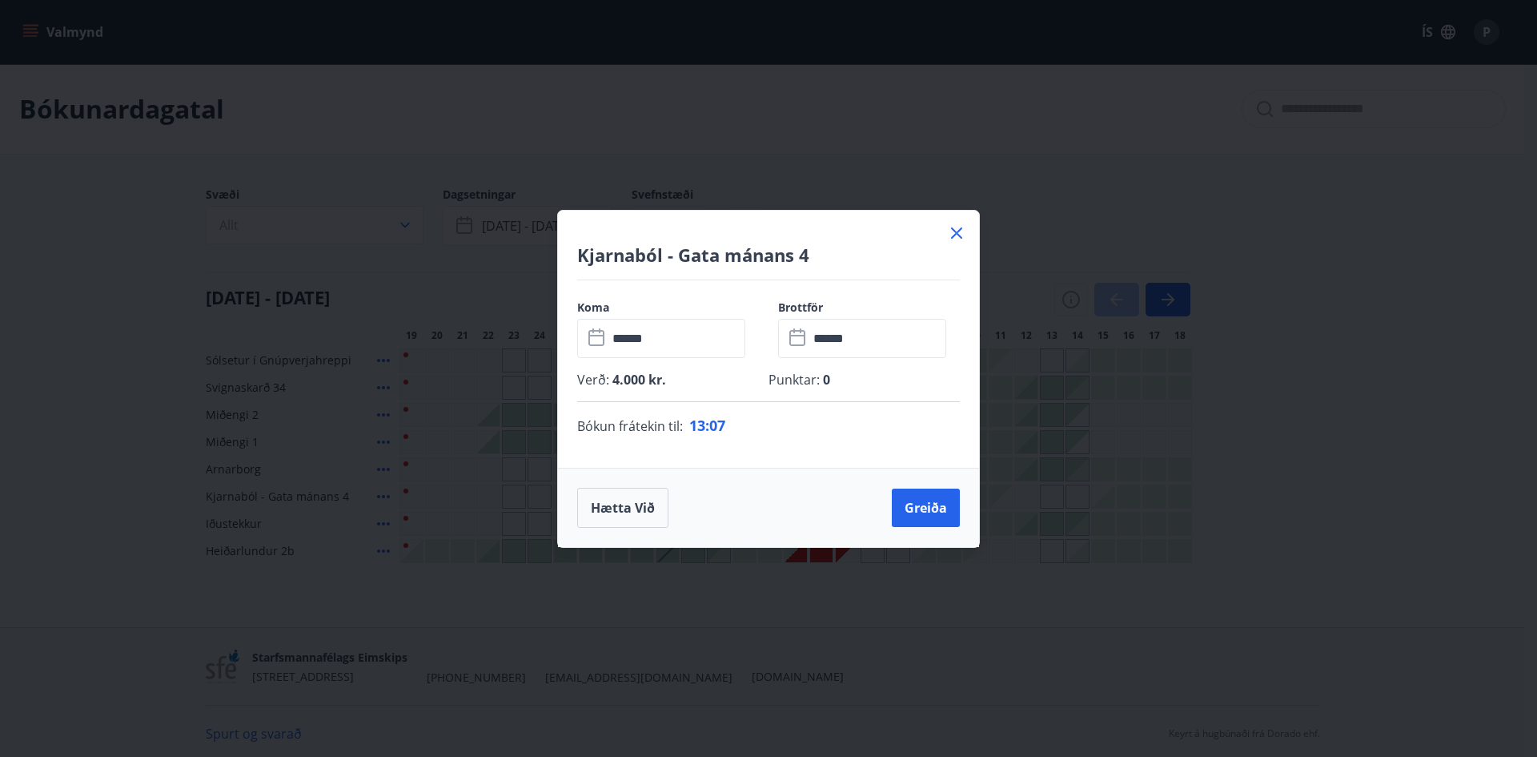
click at [961, 229] on icon at bounding box center [956, 232] width 11 height 11
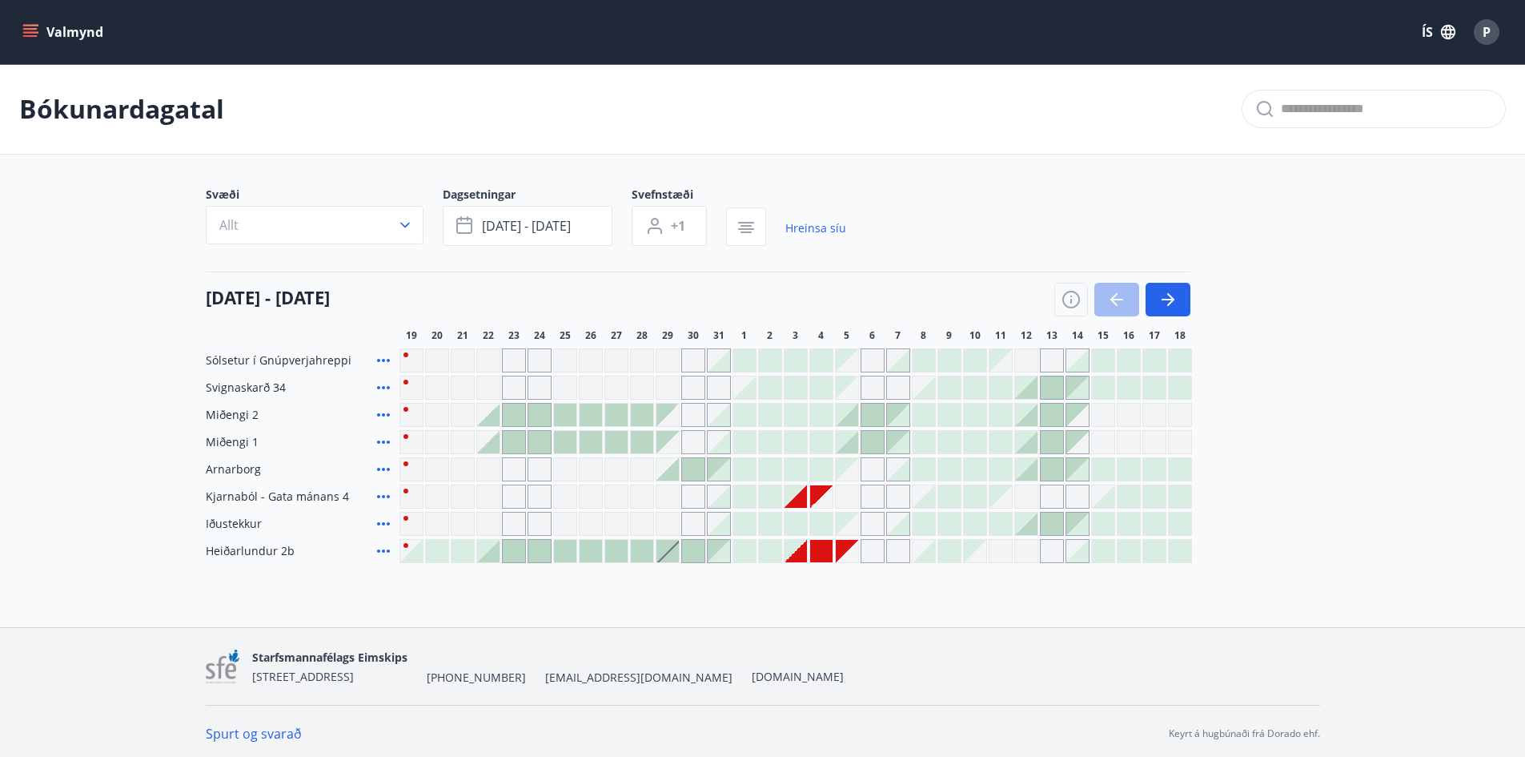
click at [807, 549] on div "Gráir dagar eru ekki bókanlegir" at bounding box center [796, 551] width 24 height 24
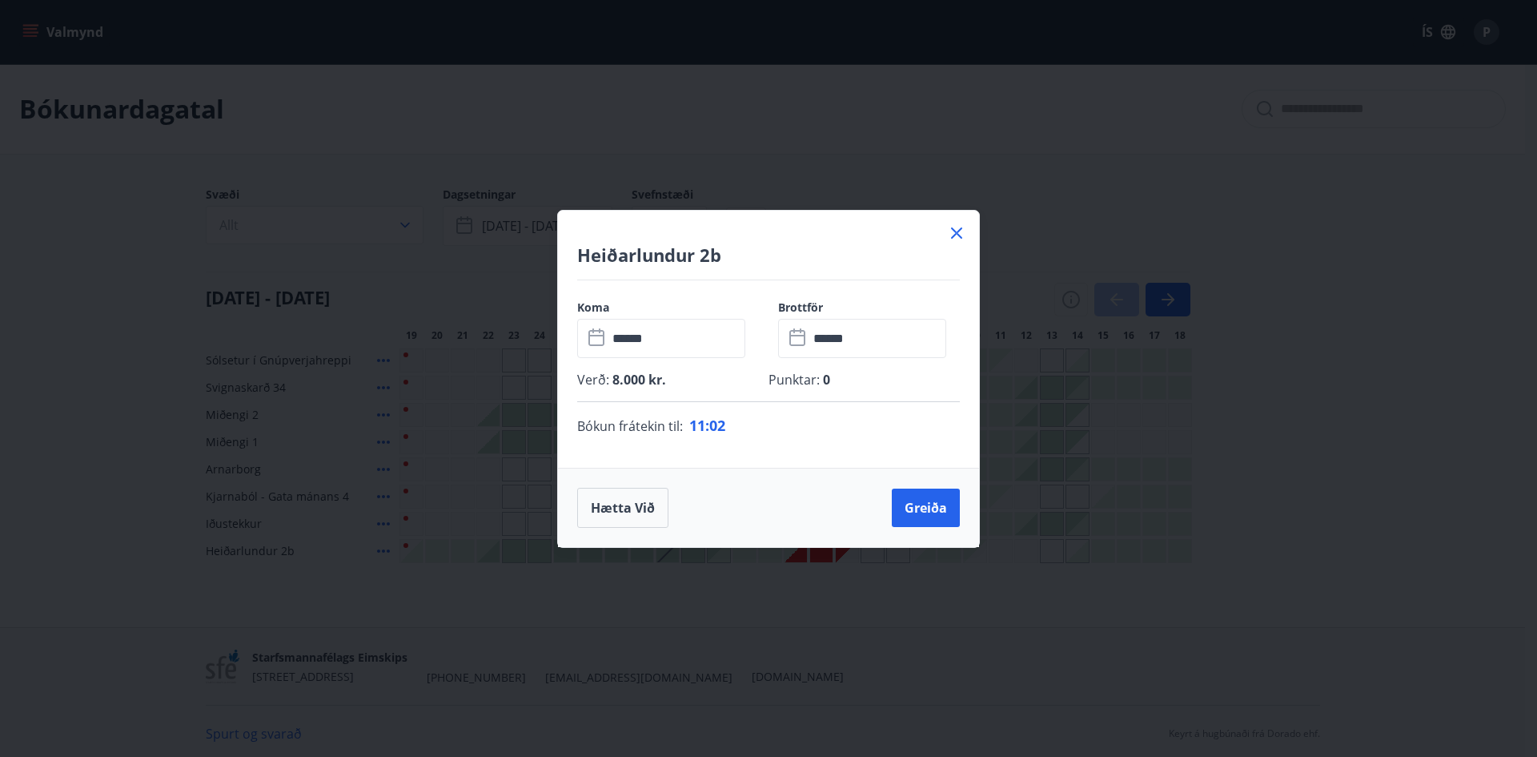
click at [802, 555] on div "Heiðarlundur 2b Koma ​ ****** ​ Brottför ​ ****** ​ Verð : 8.000 kr. Punktar : …" at bounding box center [768, 378] width 1537 height 757
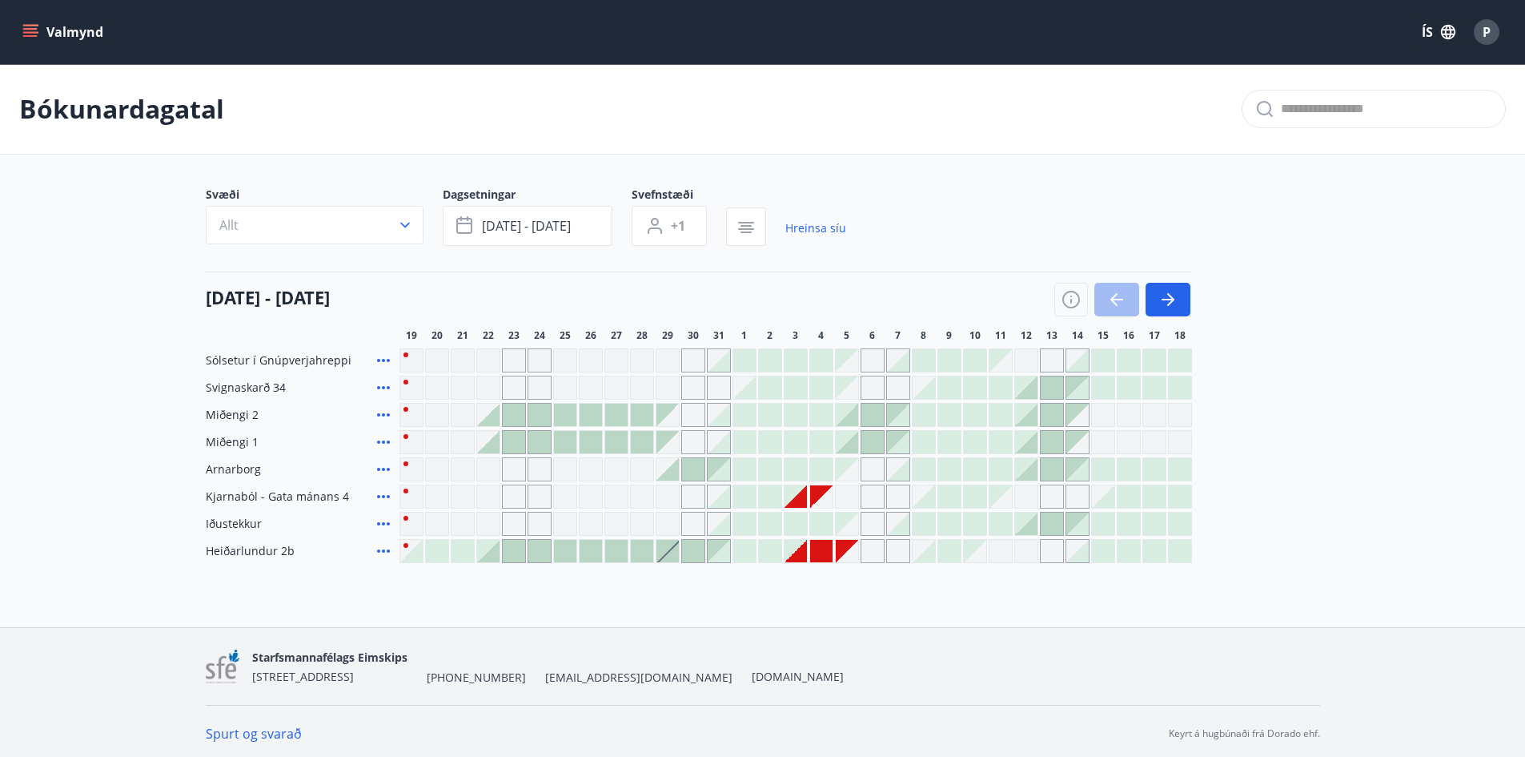
click at [891, 543] on div "Gráir dagar eru ekki bókanlegir" at bounding box center [898, 551] width 24 height 24
click at [854, 550] on div "Gráir dagar eru ekki bókanlegir" at bounding box center [847, 551] width 22 height 22
click at [829, 544] on div at bounding box center [821, 551] width 22 height 22
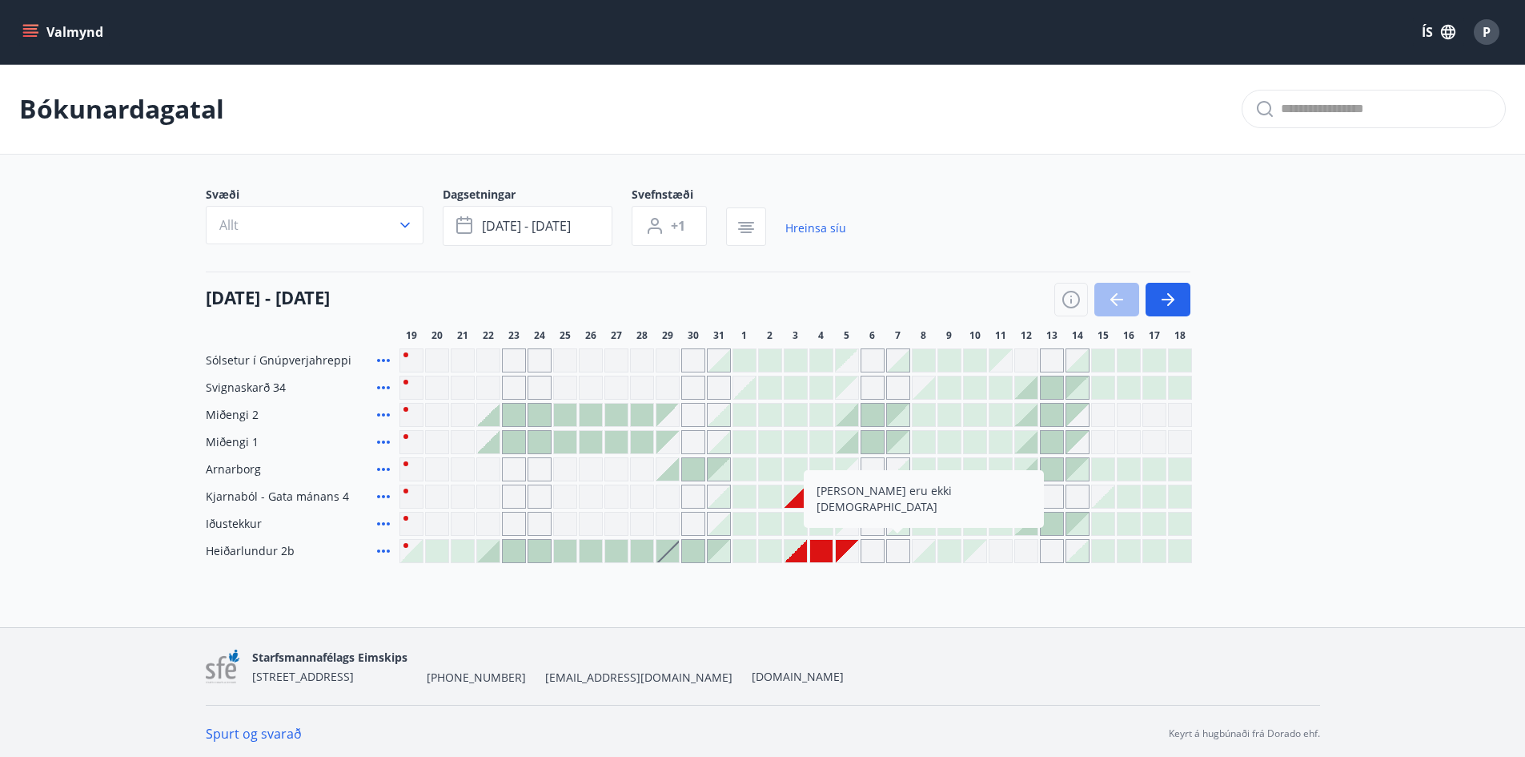
click at [798, 540] on div "Gráir dagar eru ekki bókanlegir" at bounding box center [796, 551] width 22 height 22
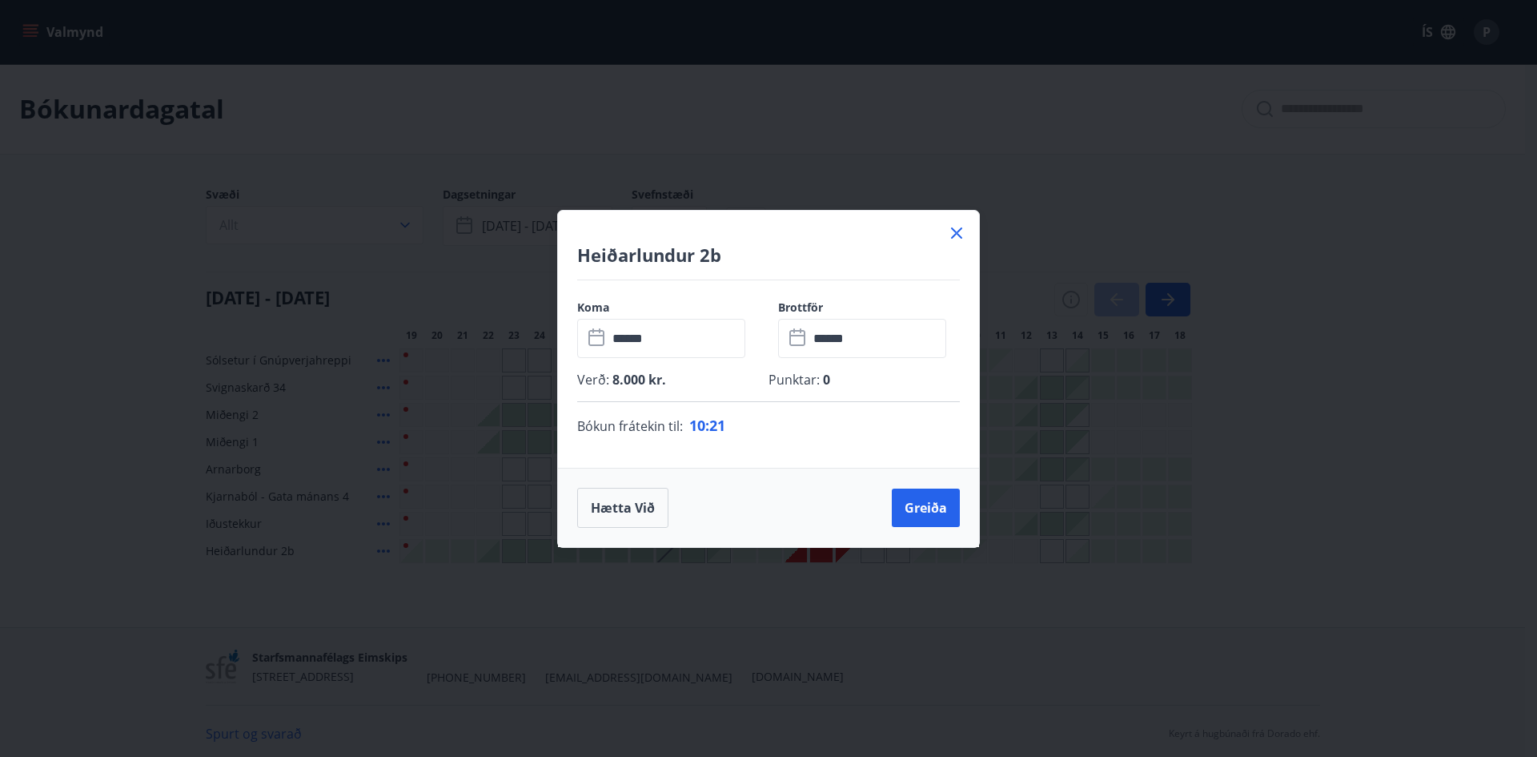
click at [956, 231] on icon at bounding box center [956, 232] width 19 height 19
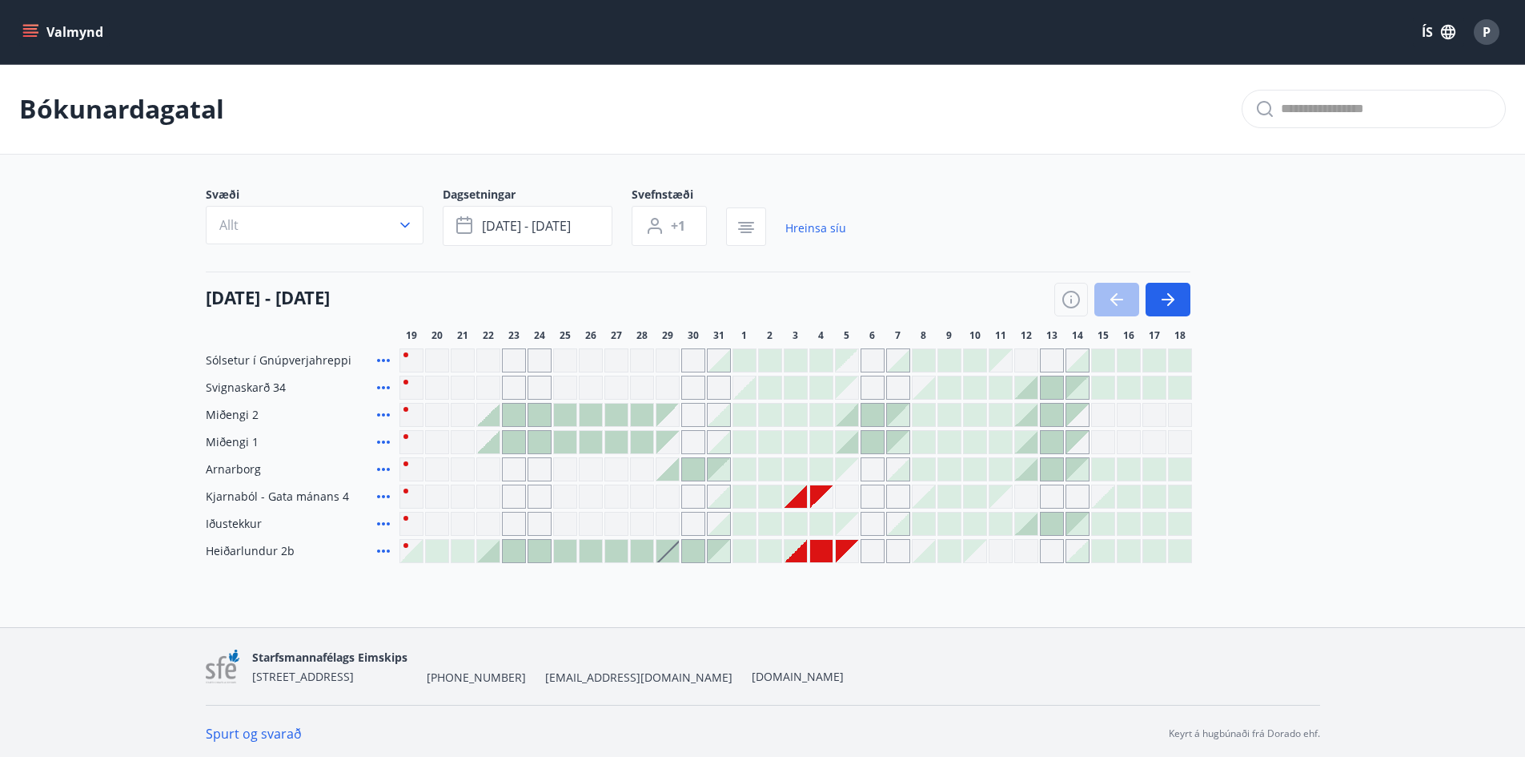
click at [766, 550] on div at bounding box center [770, 551] width 22 height 22
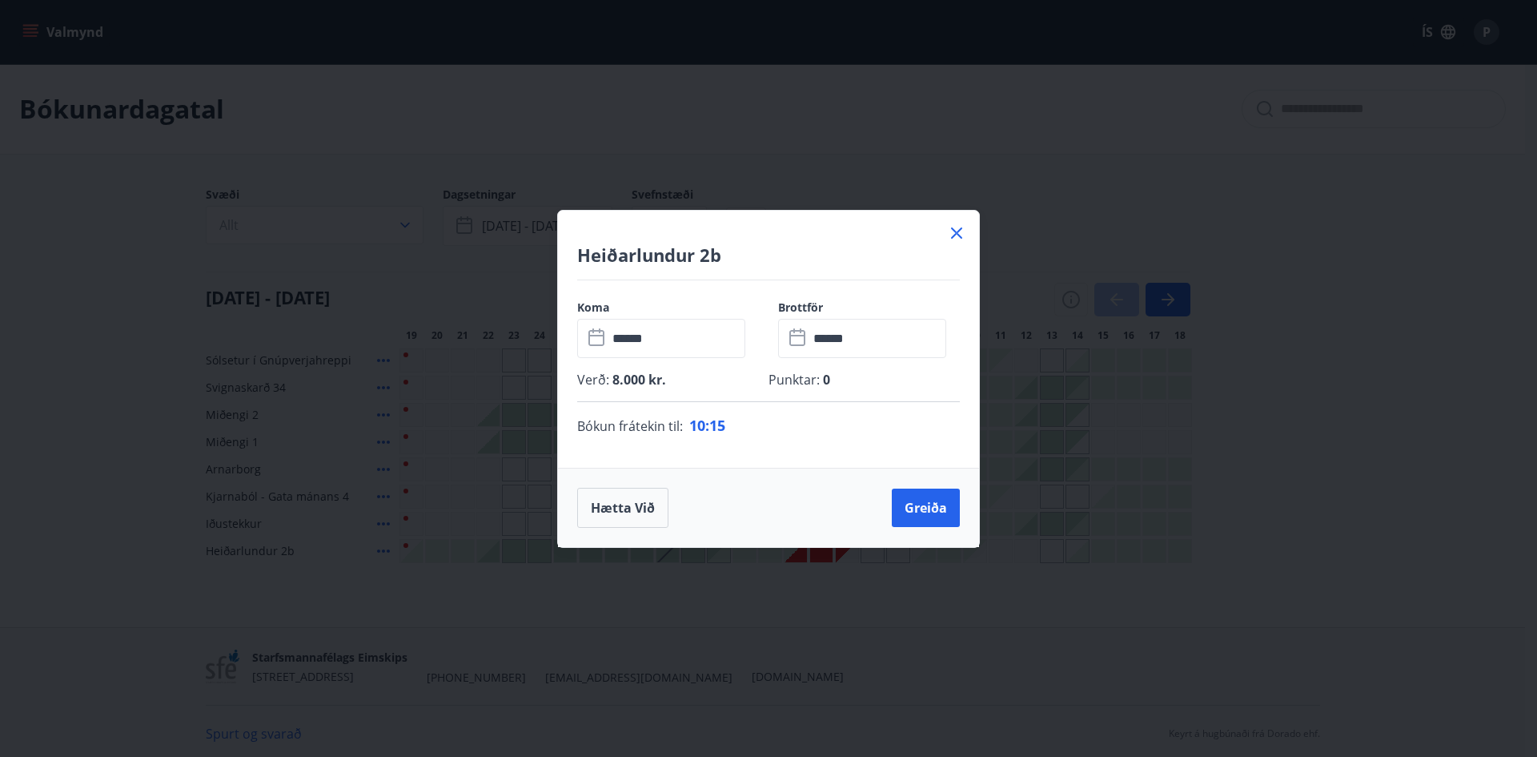
click at [960, 226] on icon at bounding box center [956, 232] width 19 height 19
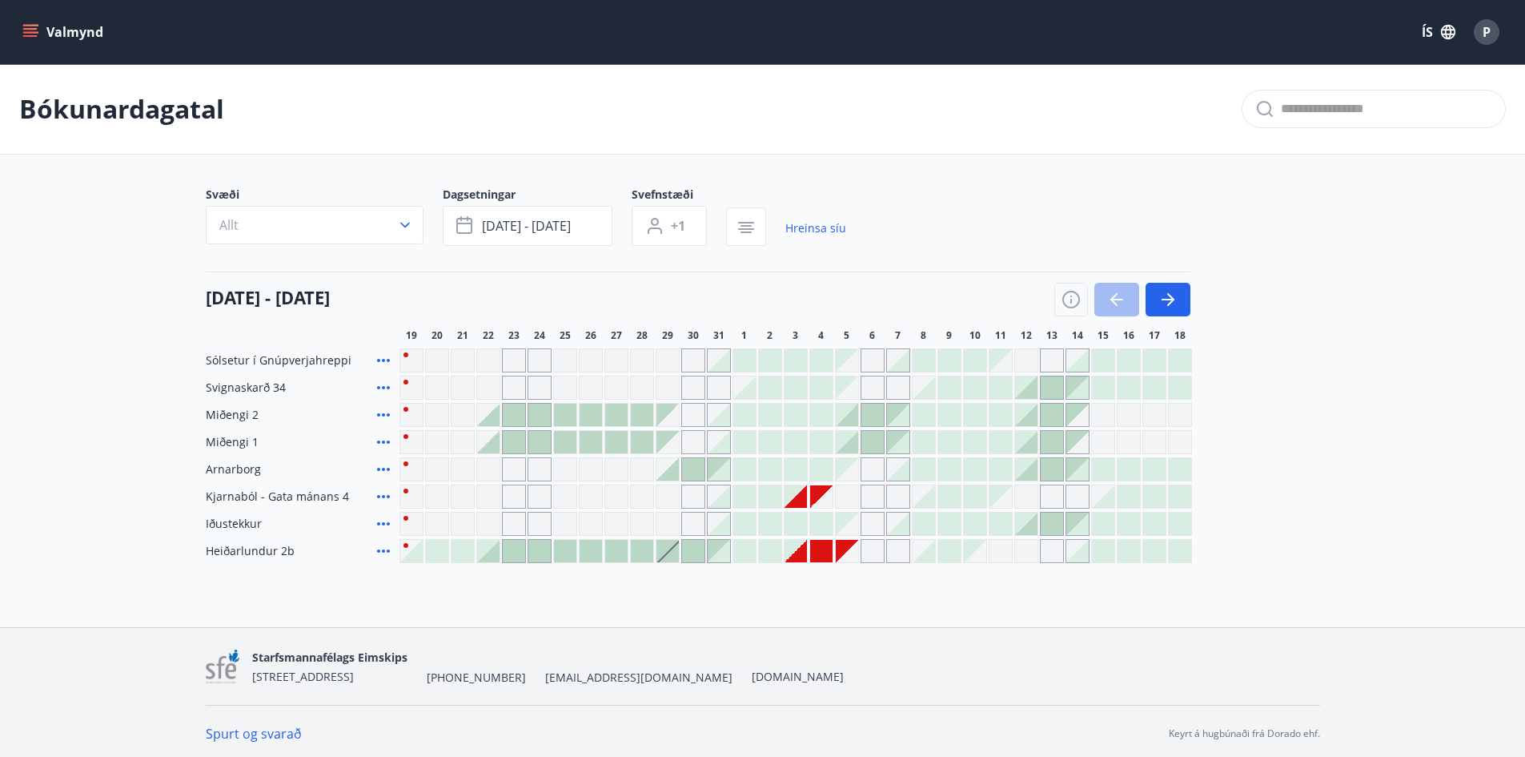
click at [582, 469] on div "Gráir dagar eru ekki bókanlegir" at bounding box center [591, 469] width 24 height 24
click at [597, 516] on div "Gráir dagar eru ekki bókanlegir" at bounding box center [591, 524] width 24 height 24
click at [567, 551] on div at bounding box center [565, 551] width 22 height 22
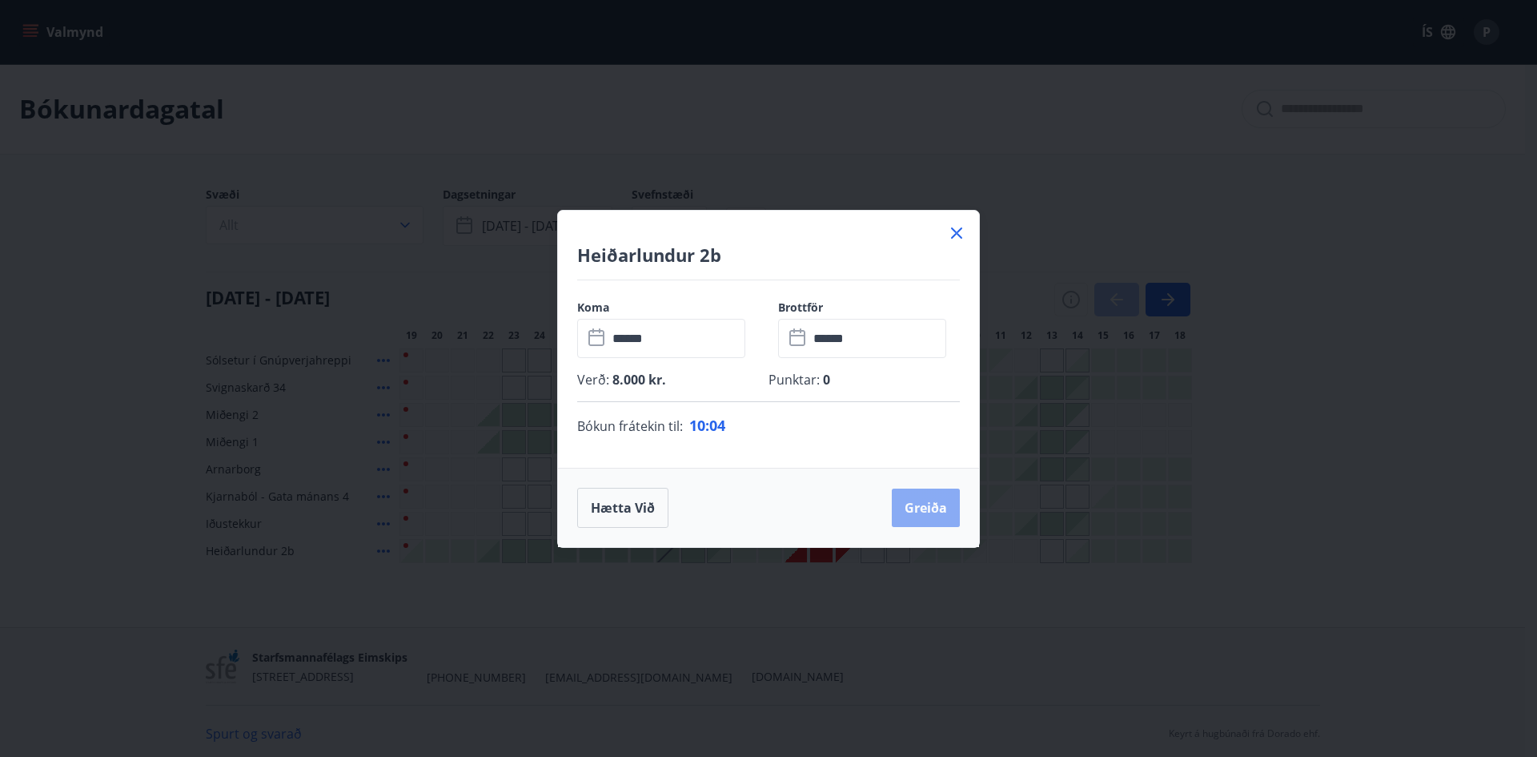
click at [934, 511] on button "Greiða" at bounding box center [926, 507] width 68 height 38
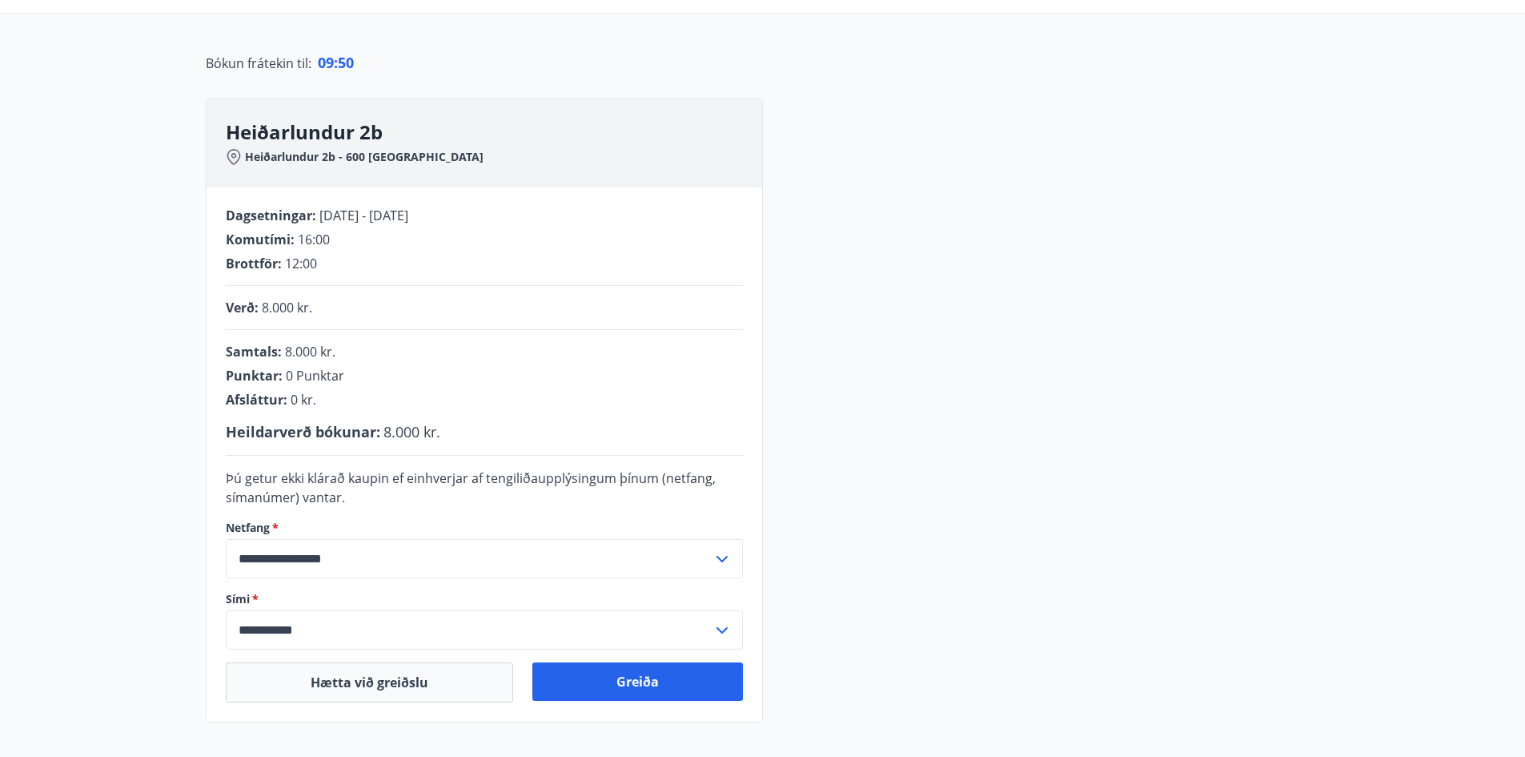
scroll to position [62, 0]
